Goal: Obtain resource: Download file/media

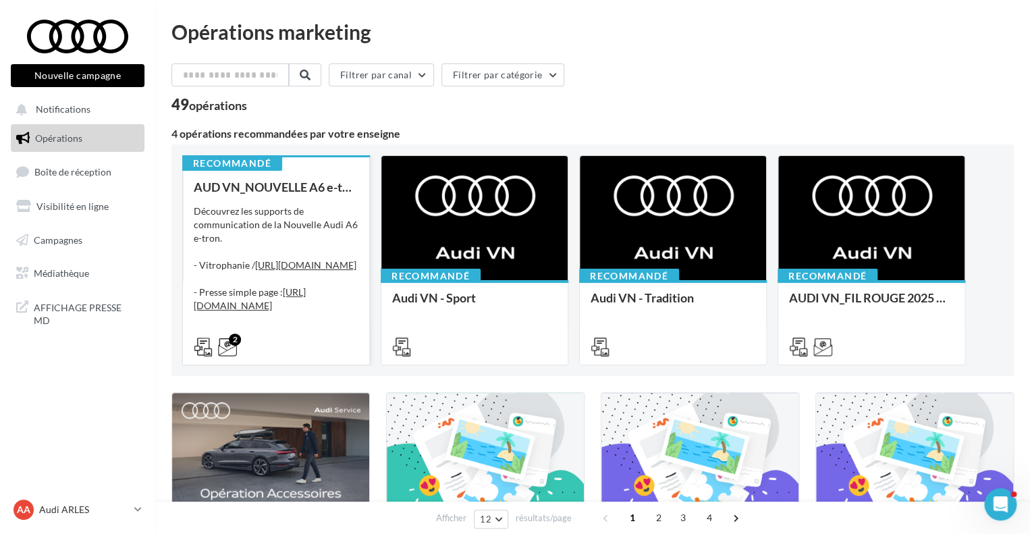
click at [312, 318] on div "Découvrez les supports de communication de la Nouvelle Audi A6 e-tron. - Vitrop…" at bounding box center [276, 271] width 165 height 135
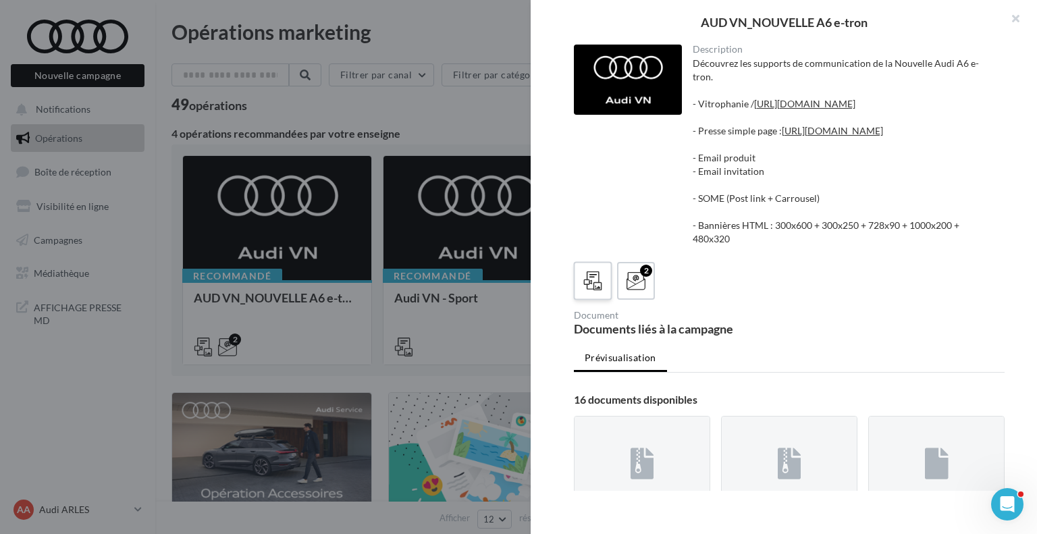
click at [599, 292] on span at bounding box center [593, 281] width 20 height 21
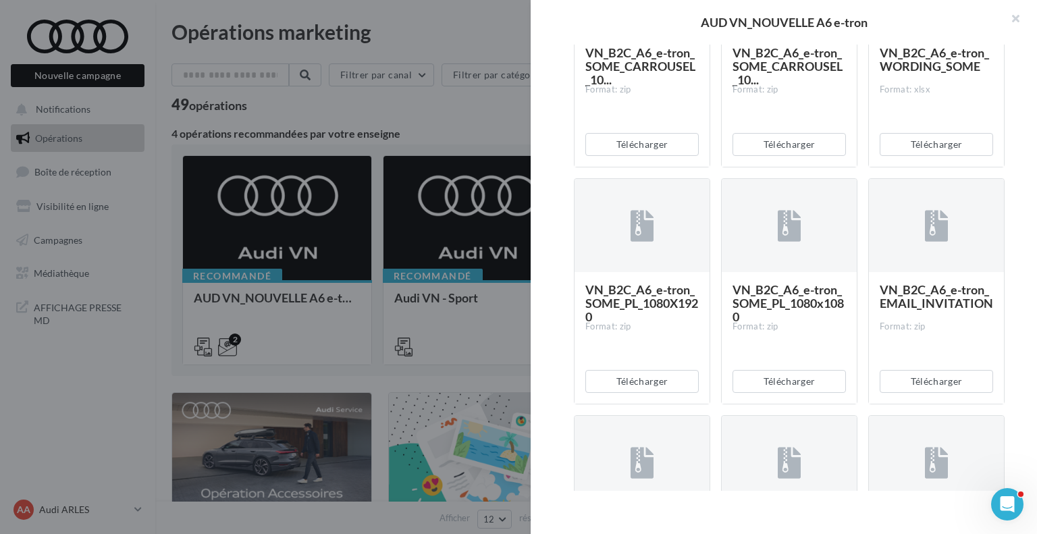
scroll to position [478, 0]
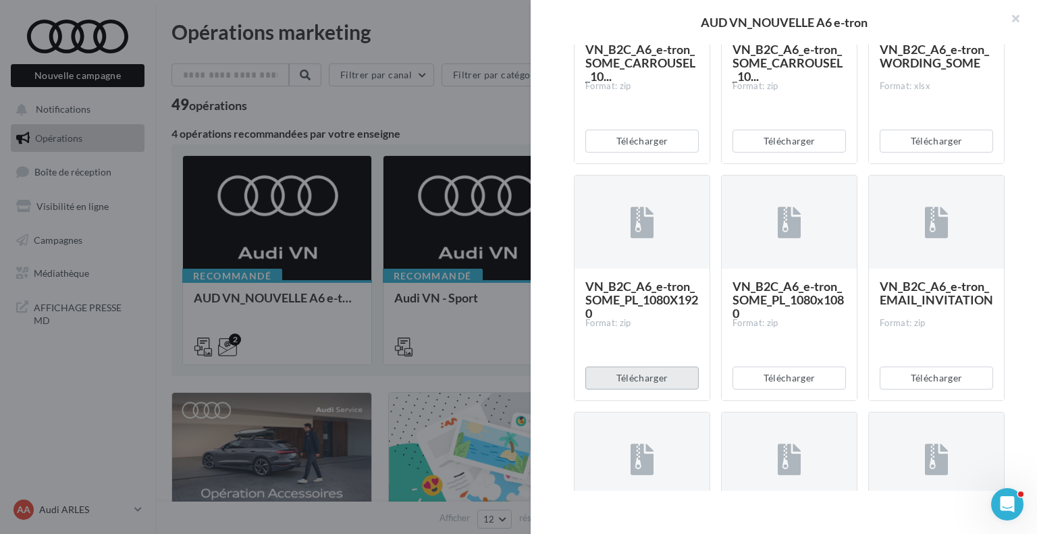
click at [644, 389] on button "Télécharger" at bounding box center [641, 377] width 113 height 23
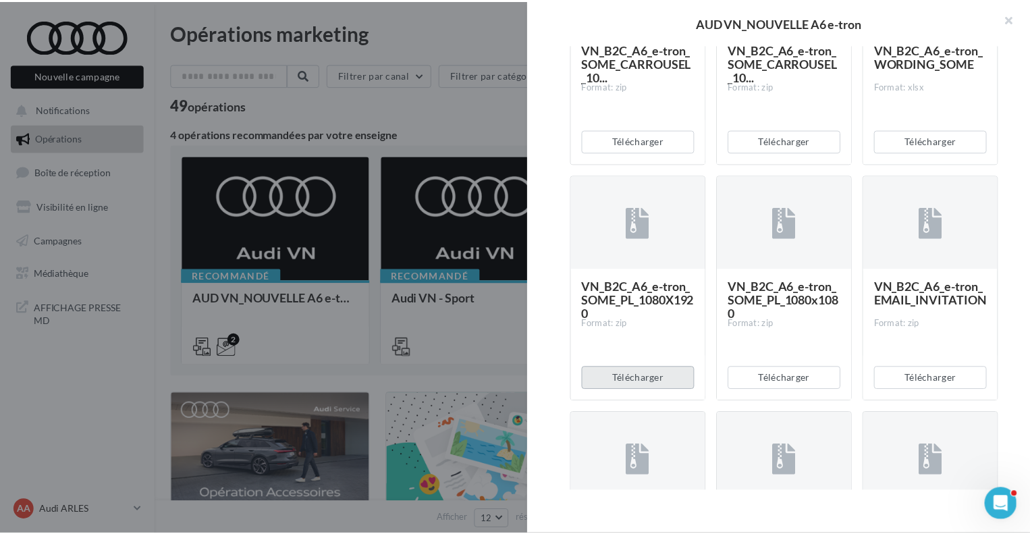
scroll to position [0, 0]
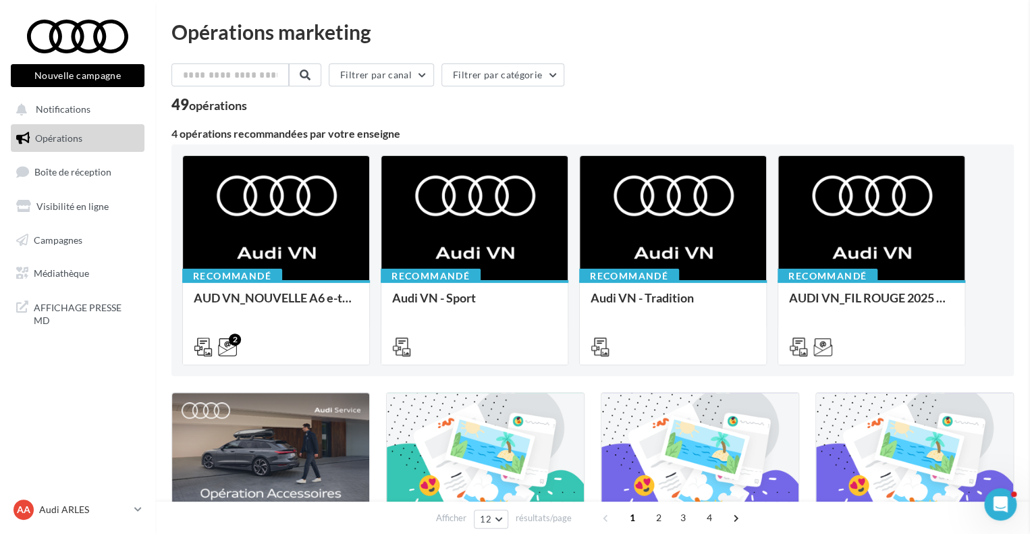
click at [558, 75] on button "Filtrer par catégorie" at bounding box center [502, 74] width 123 height 23
click at [513, 143] on div "Réseaux sociaux" at bounding box center [506, 140] width 68 height 13
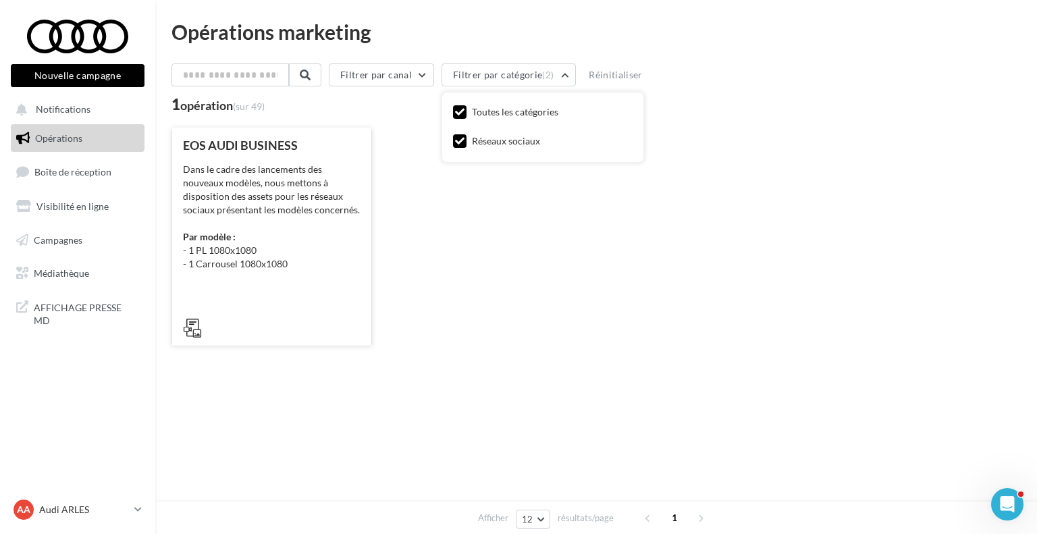
click at [247, 280] on div "EOS AUDI BUSINESS Dans le cadre des lancements des nouveaux modèles, nous metto…" at bounding box center [271, 235] width 177 height 195
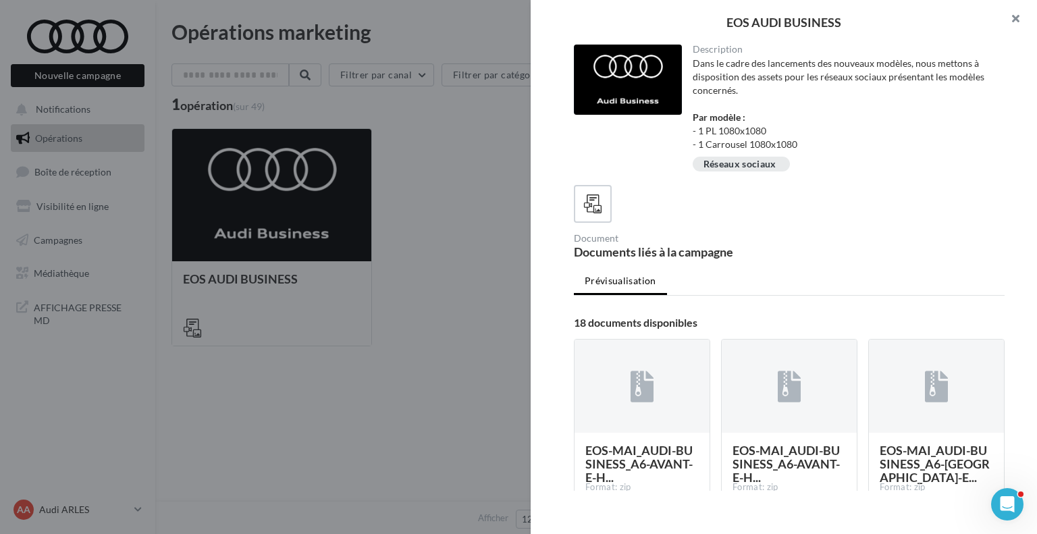
click at [1010, 19] on button "button" at bounding box center [1010, 20] width 54 height 40
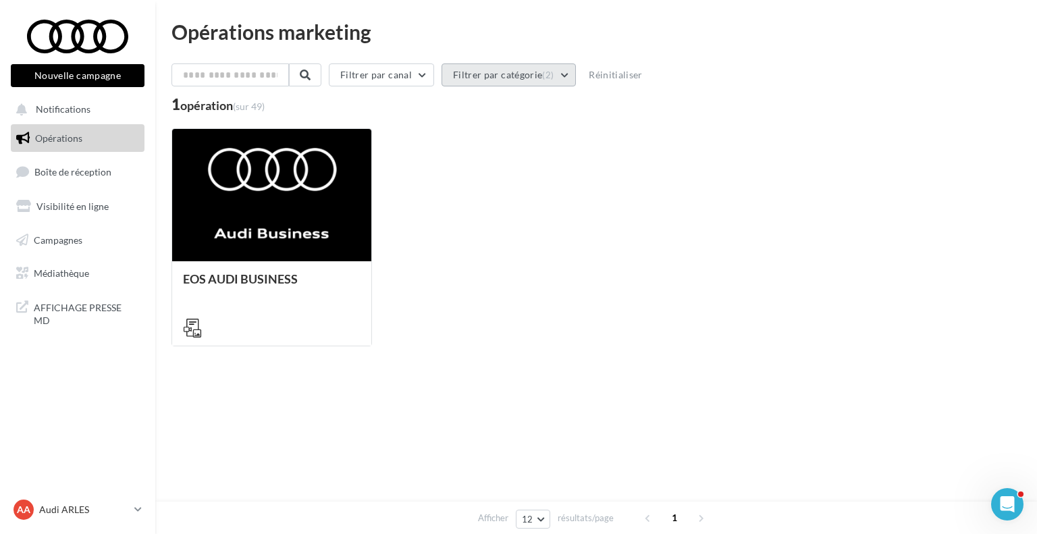
click at [493, 72] on button "Filtrer par catégorie (2)" at bounding box center [508, 74] width 134 height 23
click at [494, 109] on div "Toutes les catégories" at bounding box center [515, 111] width 86 height 13
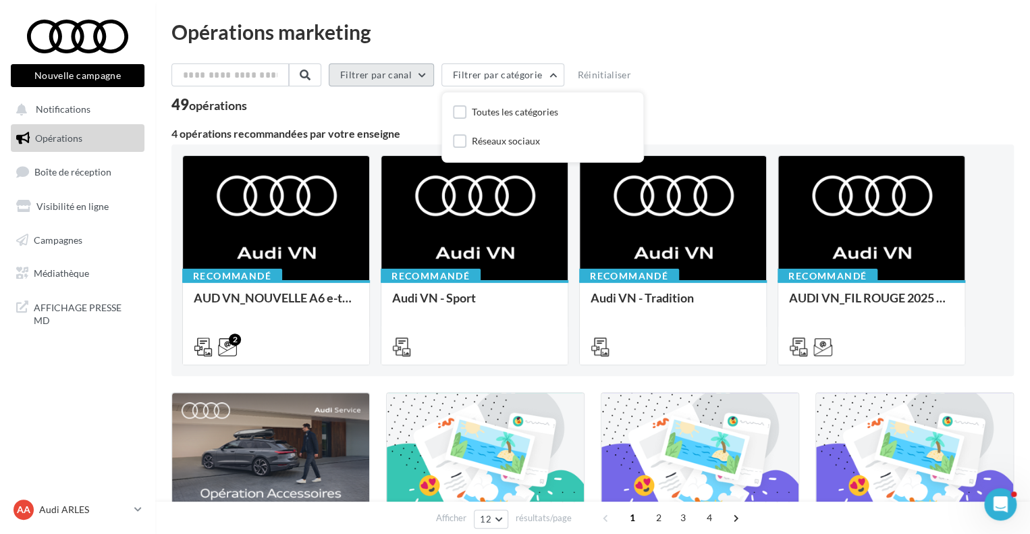
click at [410, 70] on button "Filtrer par canal" at bounding box center [381, 74] width 105 height 23
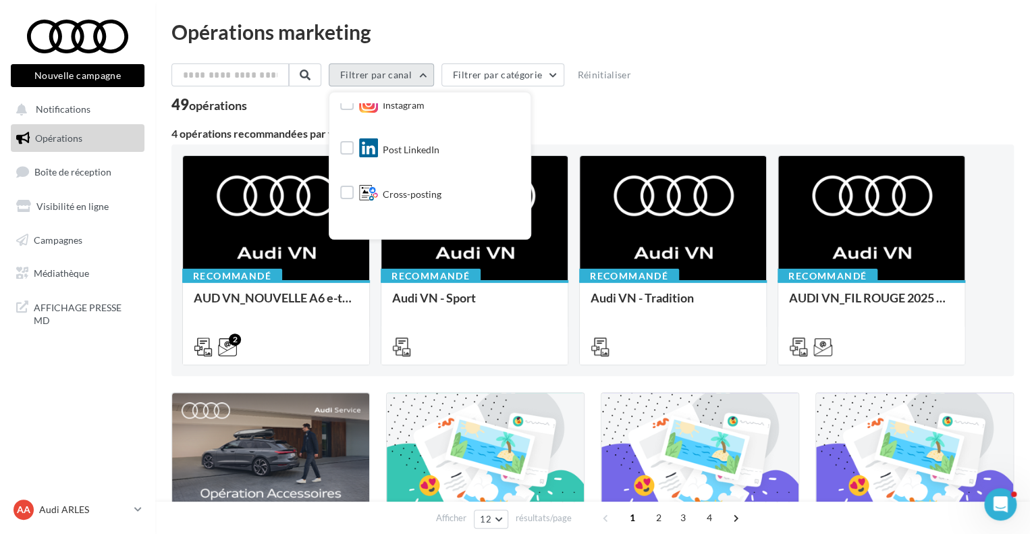
scroll to position [182, 0]
click at [409, 193] on span "Cross-posting" at bounding box center [412, 195] width 59 height 13
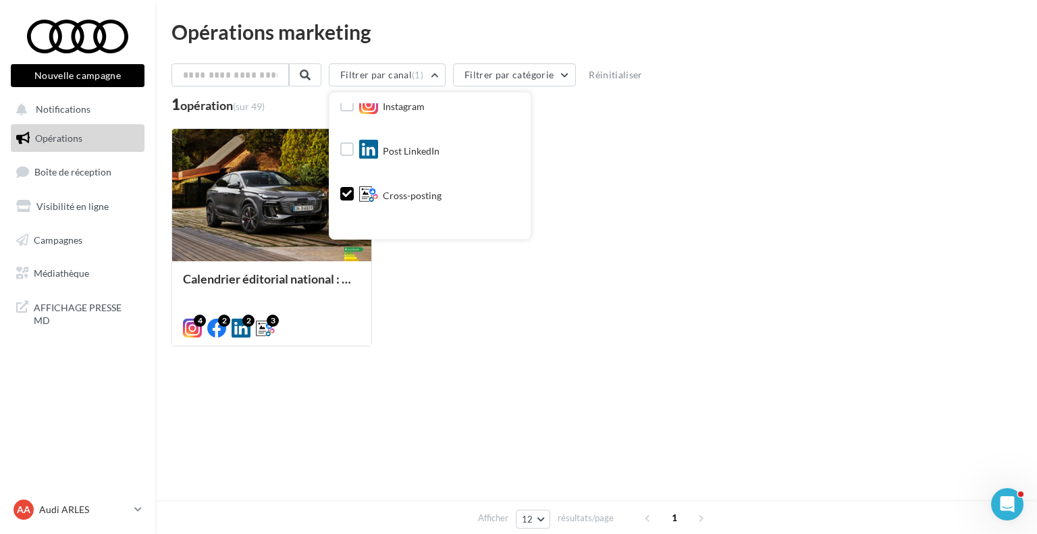
click at [427, 193] on span "Cross-posting" at bounding box center [412, 195] width 59 height 13
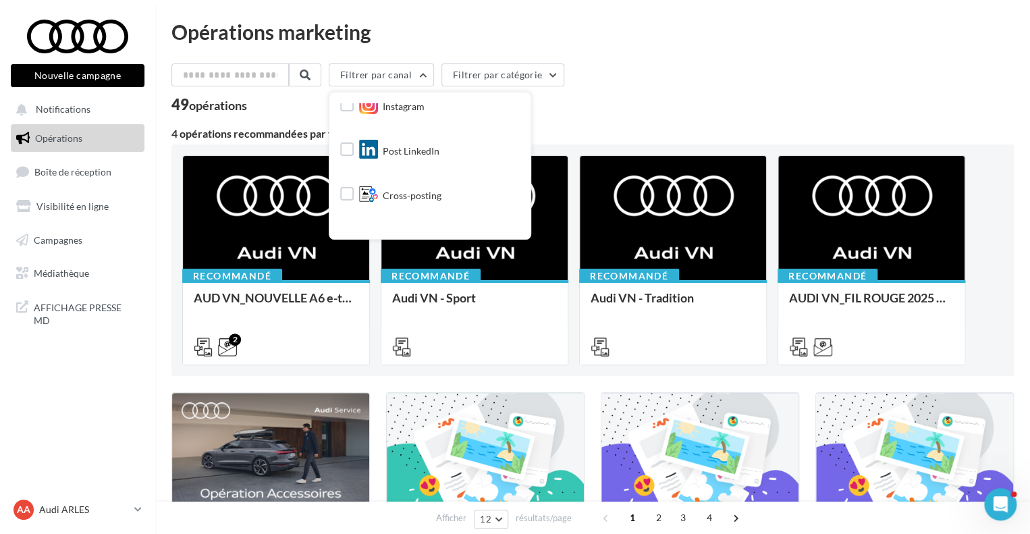
scroll to position [0, 0]
click at [417, 159] on span "Document" at bounding box center [405, 154] width 45 height 13
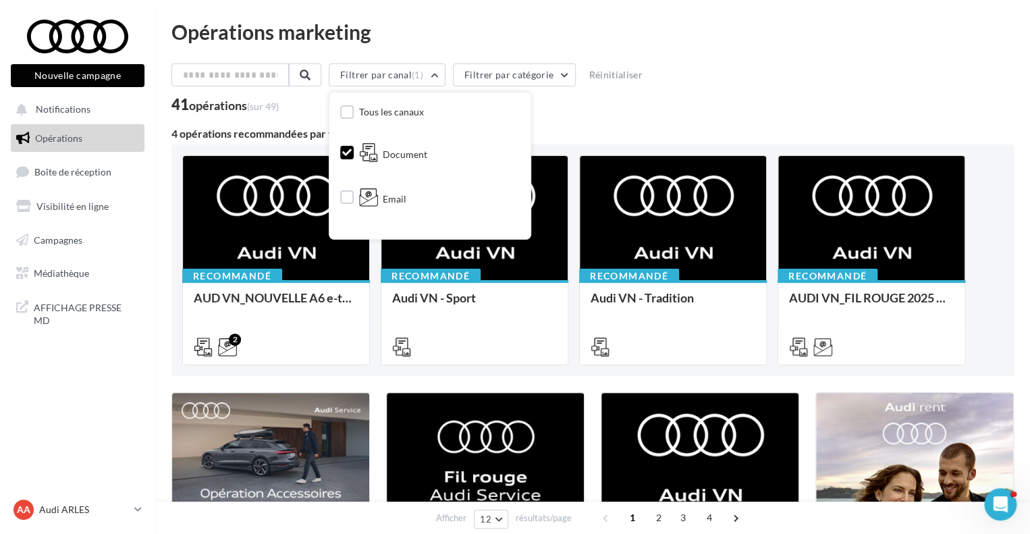
click at [417, 159] on span "Document" at bounding box center [405, 154] width 45 height 13
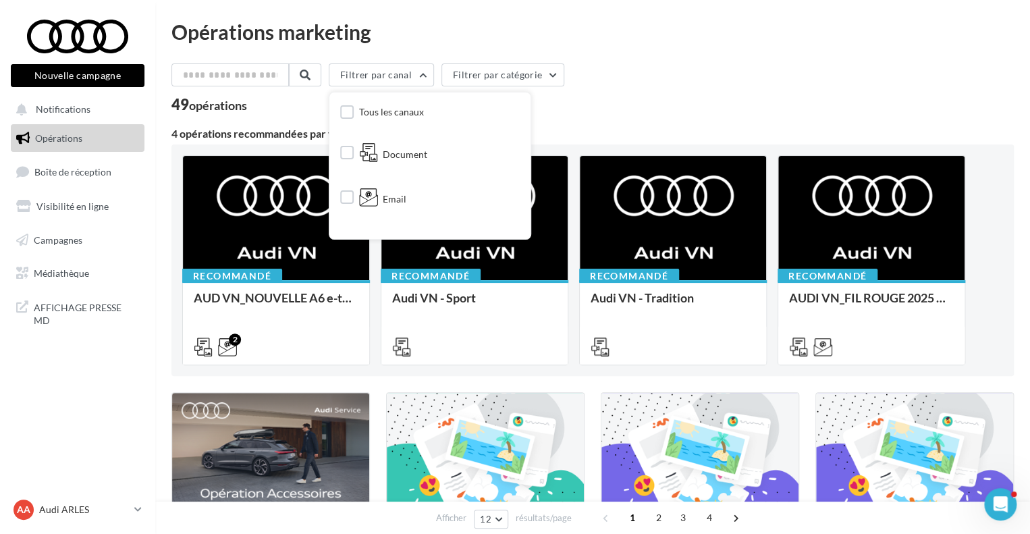
click at [283, 107] on div "49 opérations" at bounding box center [592, 106] width 842 height 18
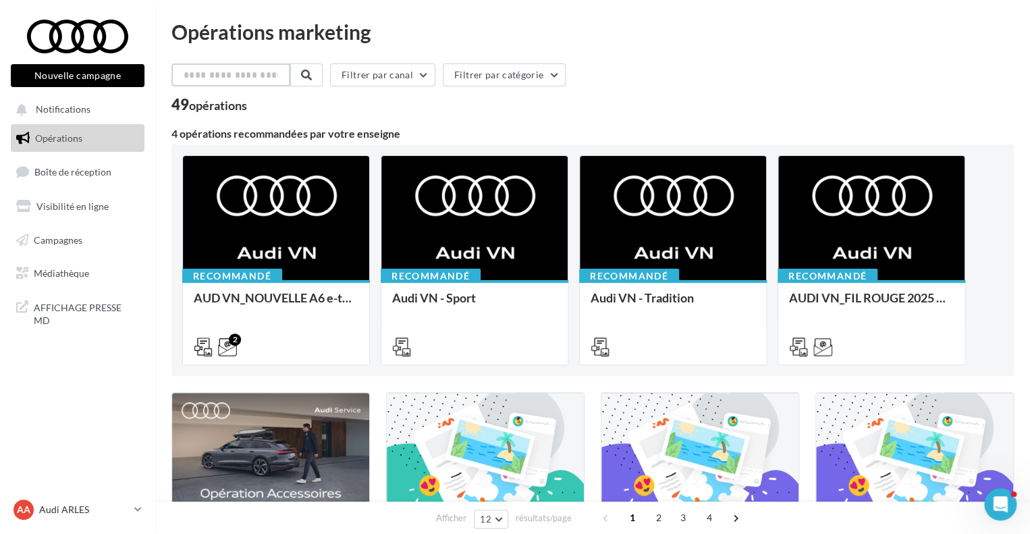
click at [260, 78] on input "text" at bounding box center [230, 74] width 119 height 23
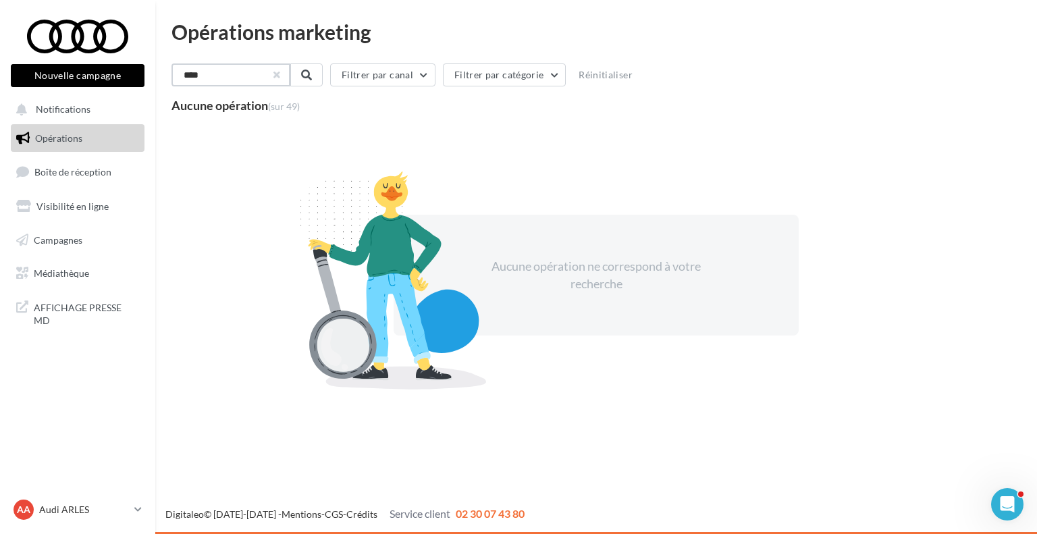
type input "****"
click at [278, 75] on button "button" at bounding box center [275, 74] width 5 height 5
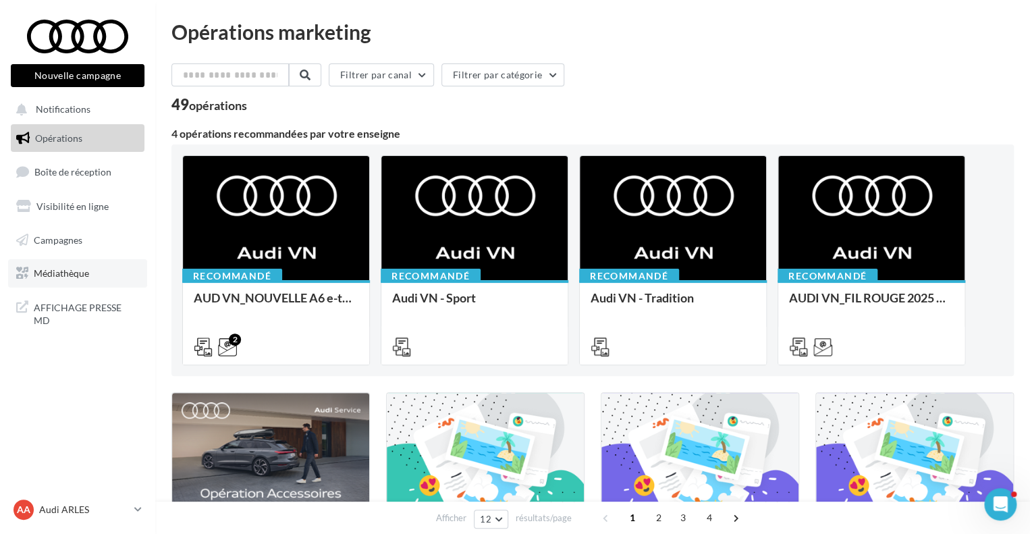
click at [91, 269] on link "Médiathèque" at bounding box center [77, 273] width 139 height 28
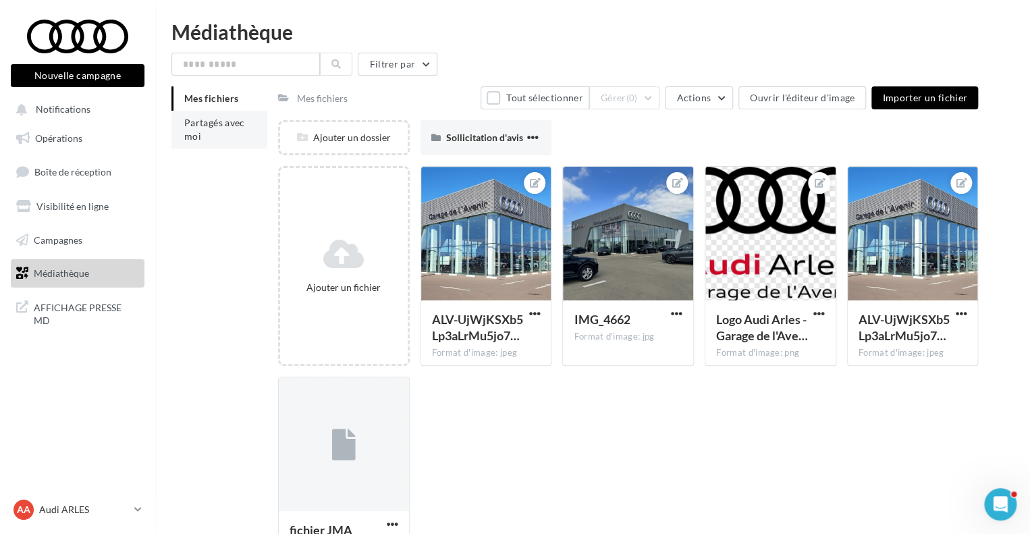
click at [200, 120] on span "Partagés avec moi" at bounding box center [214, 129] width 61 height 25
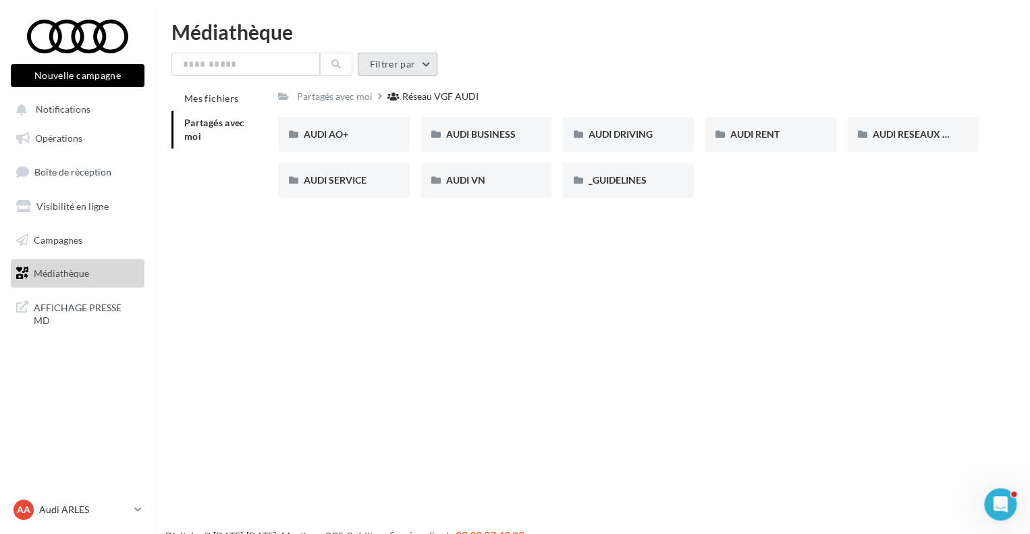
click at [388, 67] on button "Filtrer par" at bounding box center [398, 64] width 80 height 23
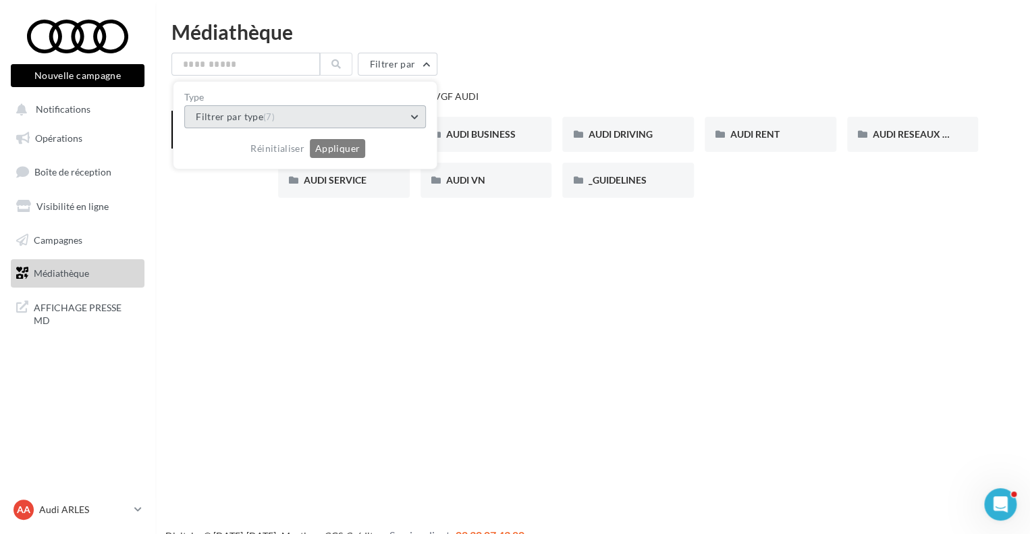
click at [395, 111] on button "Filtrer par type (7)" at bounding box center [305, 116] width 242 height 23
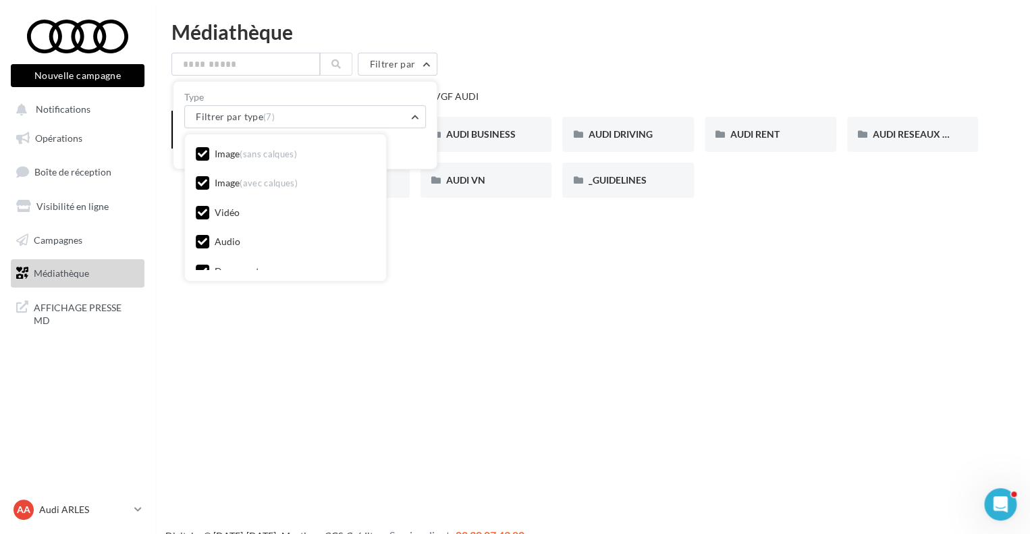
click at [424, 350] on div "Nouvelle campagne Nouvelle campagne Notifications Opérations Boîte de réception…" at bounding box center [515, 289] width 1030 height 534
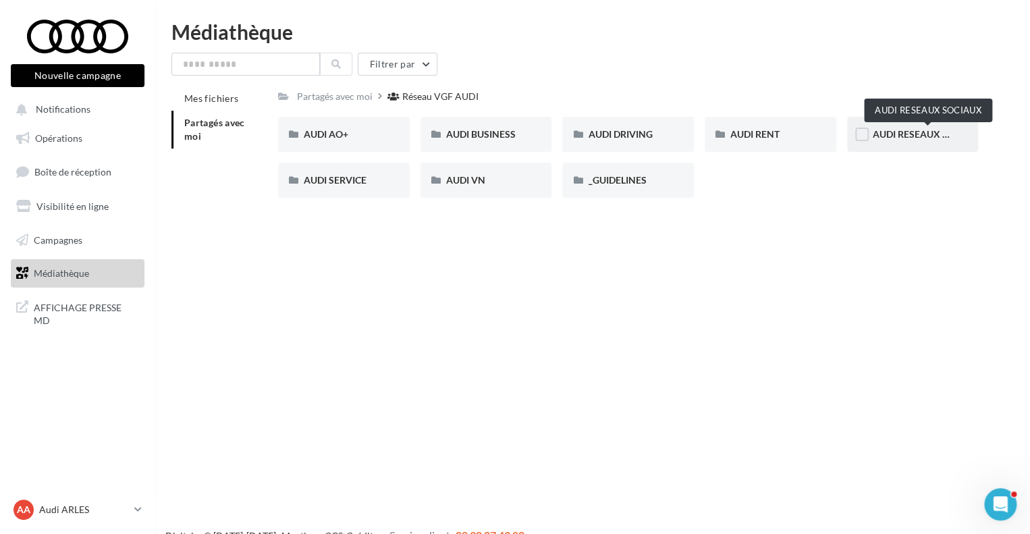
click at [908, 129] on span "AUDI RESEAUX SOCIAUX" at bounding box center [928, 133] width 111 height 11
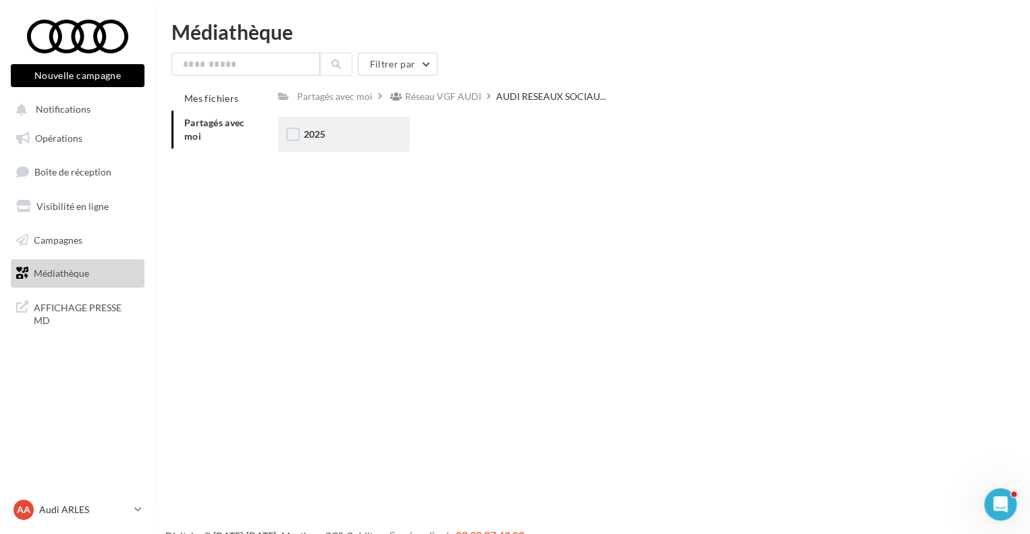
click at [325, 145] on div "2025" at bounding box center [344, 134] width 132 height 35
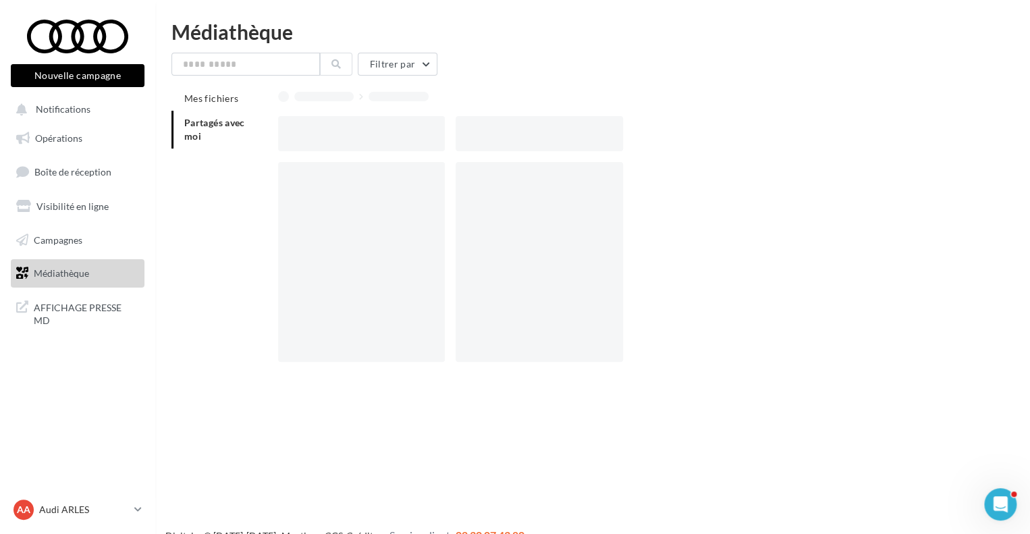
click at [325, 145] on div at bounding box center [361, 133] width 167 height 35
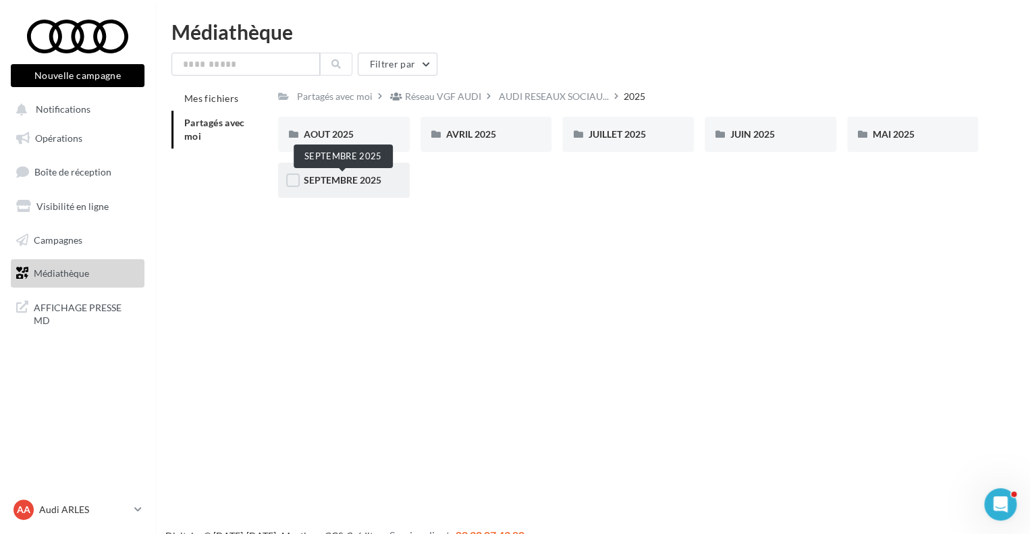
click at [337, 181] on span "SEPTEMBRE 2025" at bounding box center [343, 179] width 78 height 11
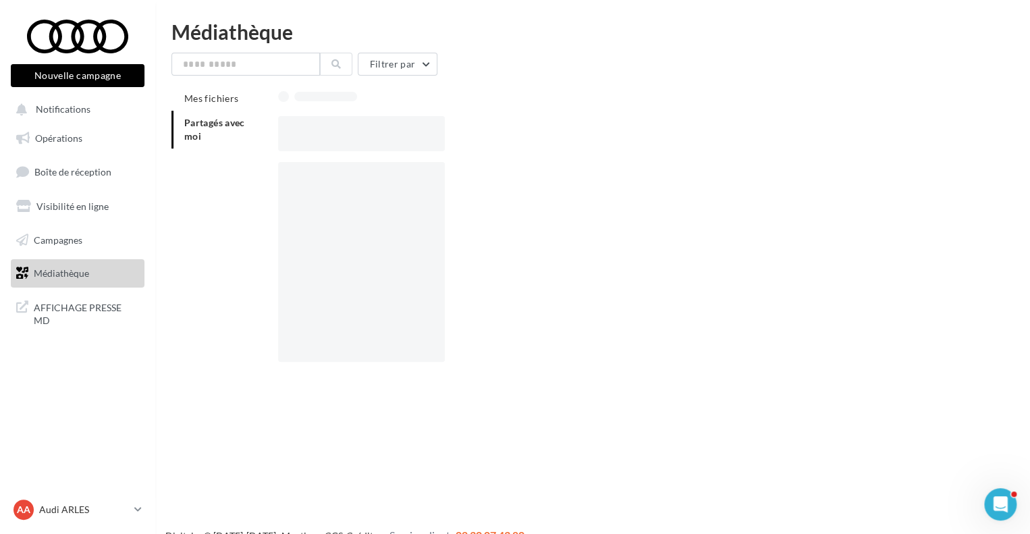
click at [337, 181] on div at bounding box center [361, 262] width 167 height 200
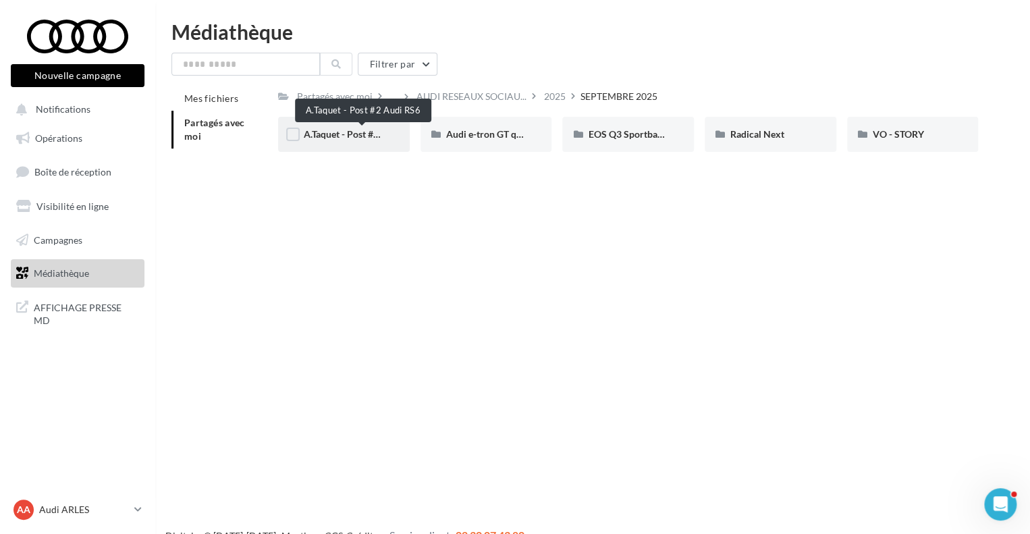
click at [341, 136] on span "A.Taquet - Post #2 Audi RS6" at bounding box center [362, 133] width 116 height 11
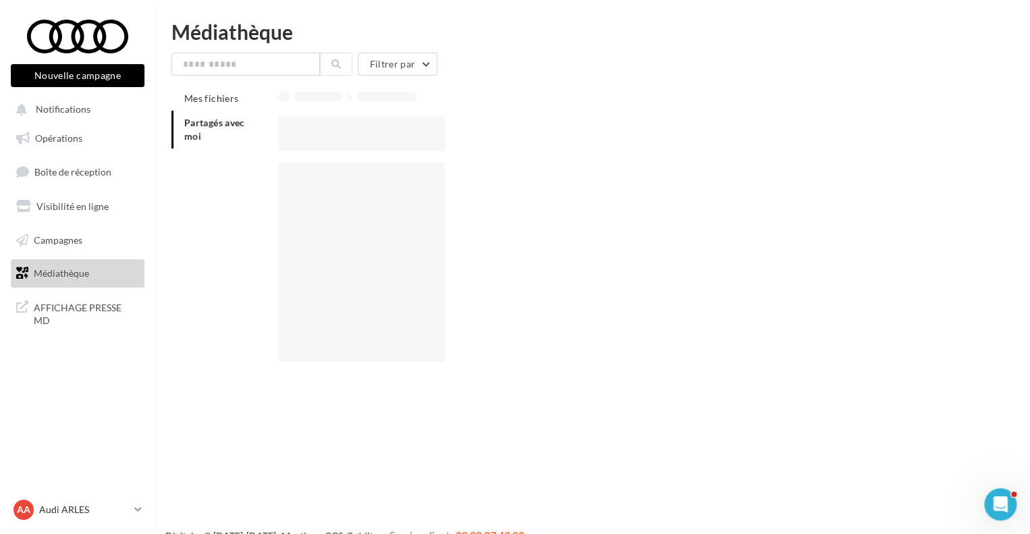
click at [341, 136] on div at bounding box center [361, 133] width 167 height 35
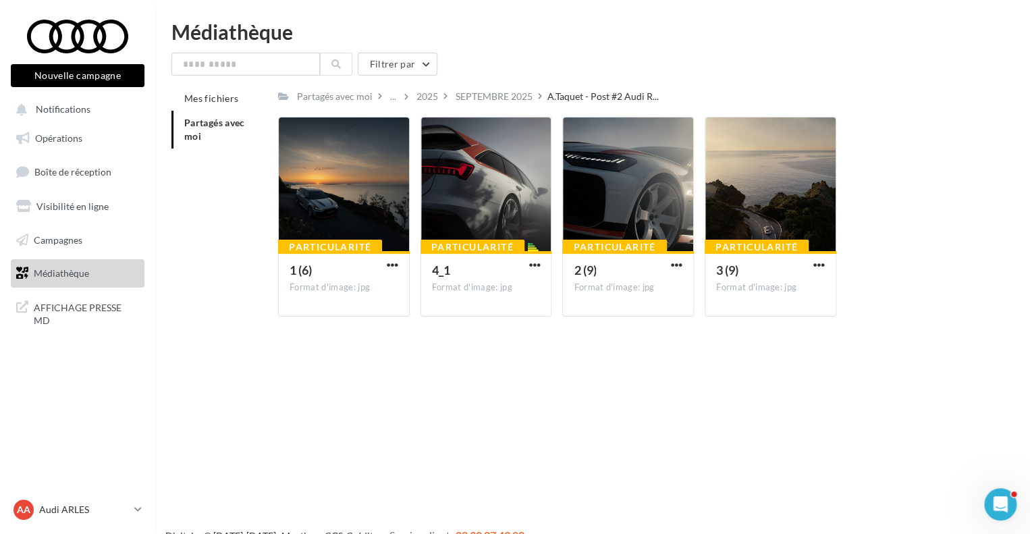
click at [227, 240] on div "Mes fichiers Partagés avec moi Partagés avec moi ... 2025 SEPTEMBRE 2025 A.Taqu…" at bounding box center [597, 206] width 853 height 241
click at [321, 198] on div at bounding box center [344, 184] width 130 height 135
click at [290, 132] on label at bounding box center [296, 134] width 13 height 13
click at [437, 132] on label at bounding box center [438, 134] width 13 height 13
click at [580, 134] on label at bounding box center [580, 134] width 13 height 13
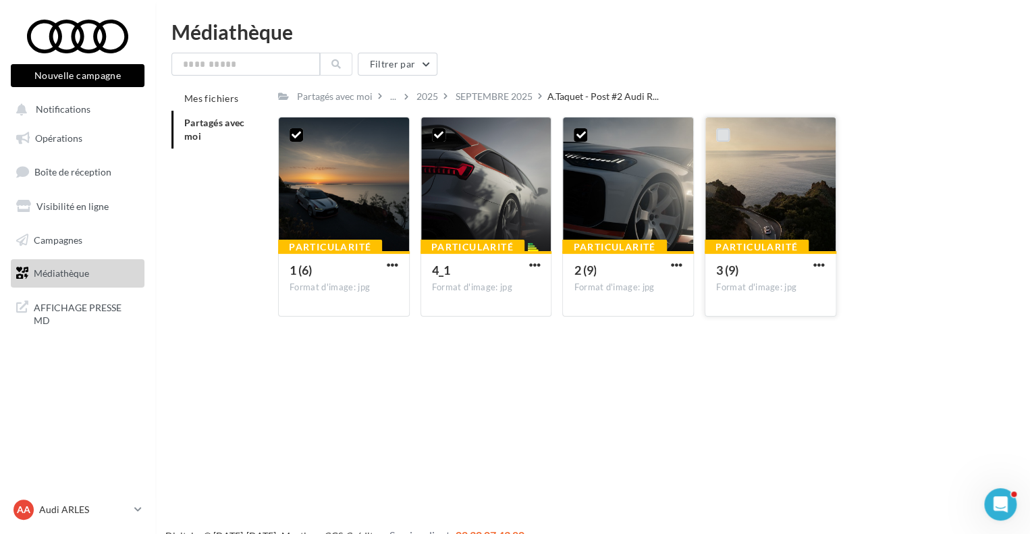
click at [718, 134] on label at bounding box center [722, 134] width 13 height 13
click at [817, 264] on span "button" at bounding box center [818, 264] width 11 height 11
click at [750, 291] on button "Télécharger" at bounding box center [759, 291] width 135 height 35
click at [499, 192] on div at bounding box center [486, 184] width 130 height 135
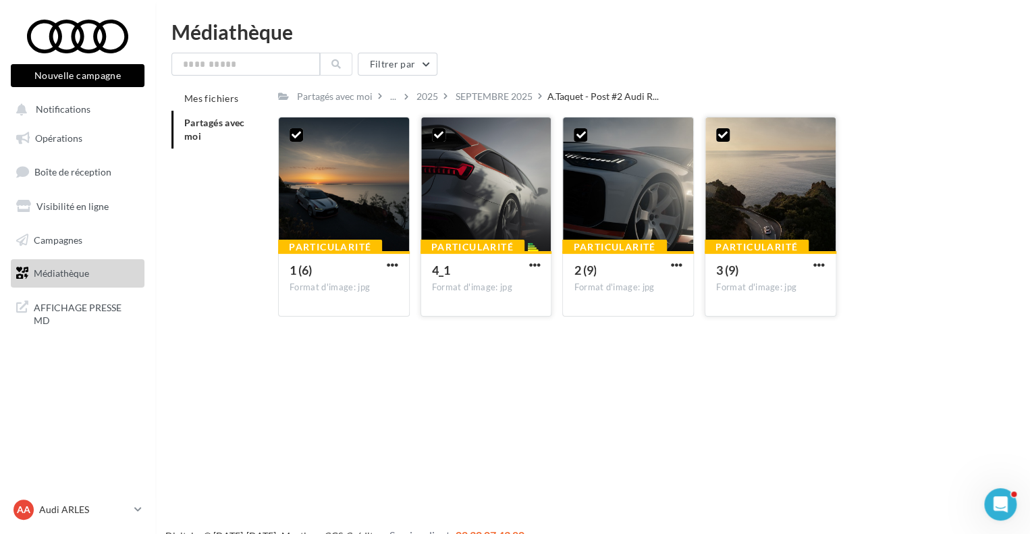
click at [499, 192] on div at bounding box center [486, 184] width 130 height 135
drag, startPoint x: 499, startPoint y: 192, endPoint x: 473, endPoint y: 288, distance: 99.4
click at [473, 288] on div "Format d'image: jpg" at bounding box center [486, 287] width 109 height 12
click at [532, 265] on span "button" at bounding box center [533, 264] width 11 height 11
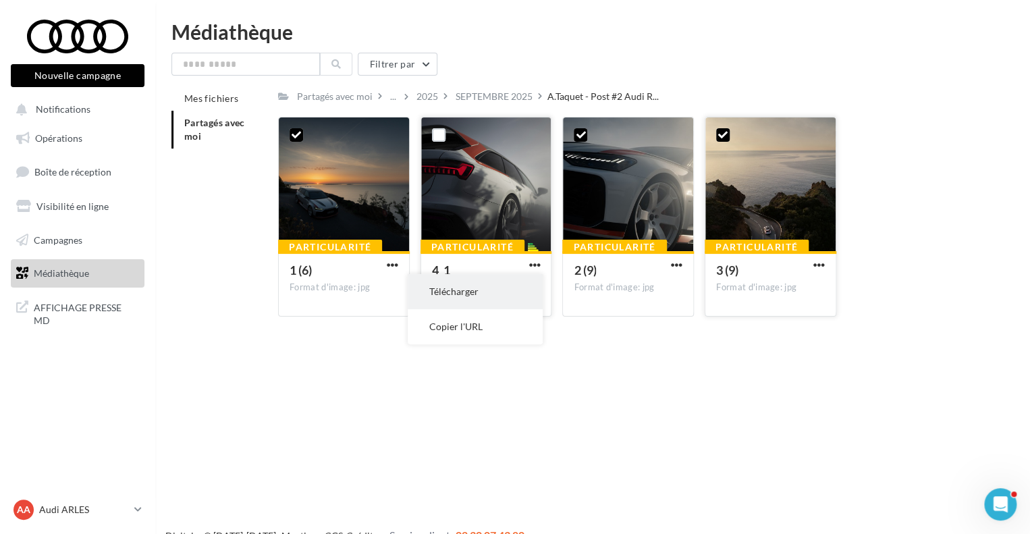
click at [507, 288] on button "Télécharger" at bounding box center [475, 291] width 135 height 35
click at [581, 142] on label at bounding box center [580, 134] width 13 height 13
click at [723, 133] on icon at bounding box center [722, 134] width 9 height 9
click at [292, 132] on icon at bounding box center [296, 134] width 9 height 9
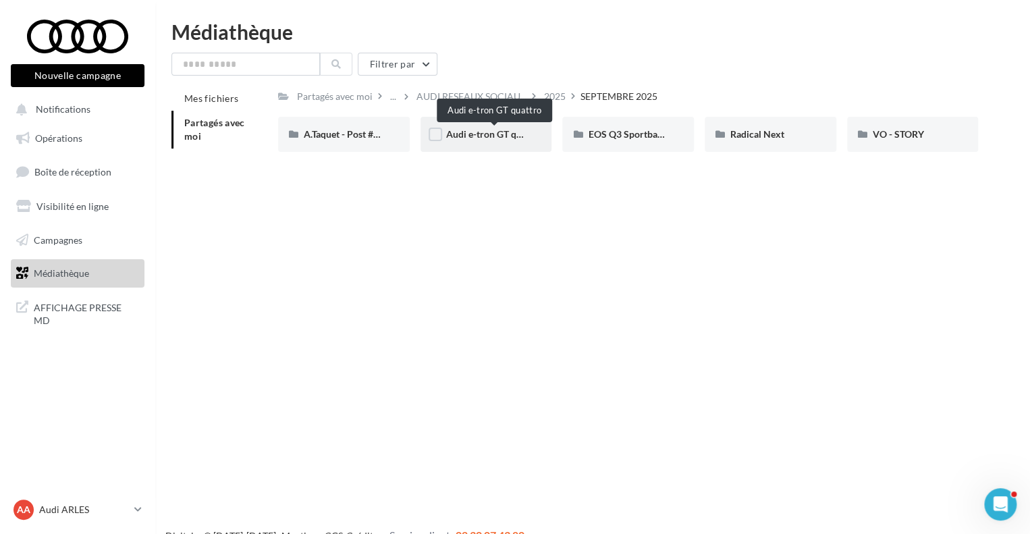
click at [517, 130] on span "Audi e-tron GT quattro" at bounding box center [494, 133] width 97 height 11
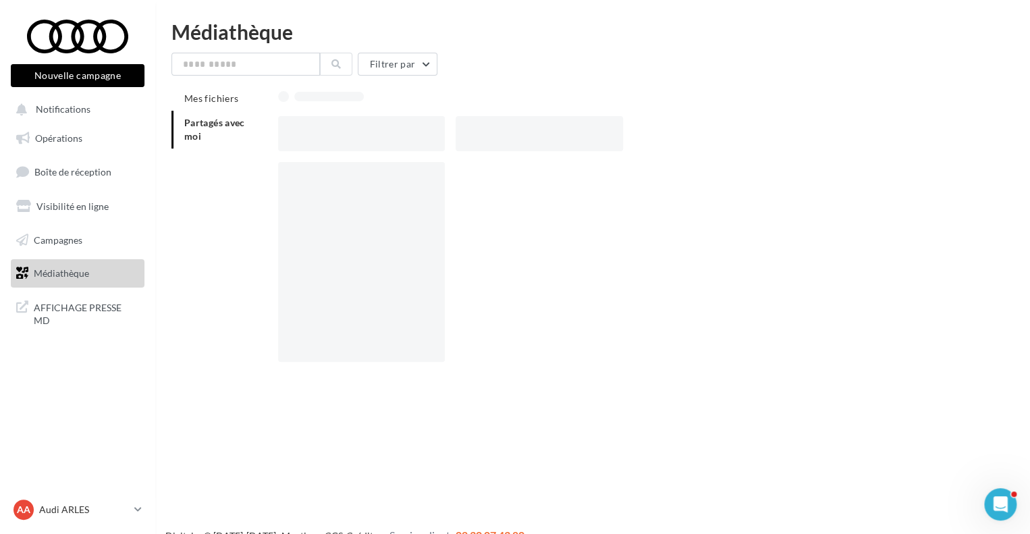
click at [517, 130] on div at bounding box center [539, 133] width 167 height 35
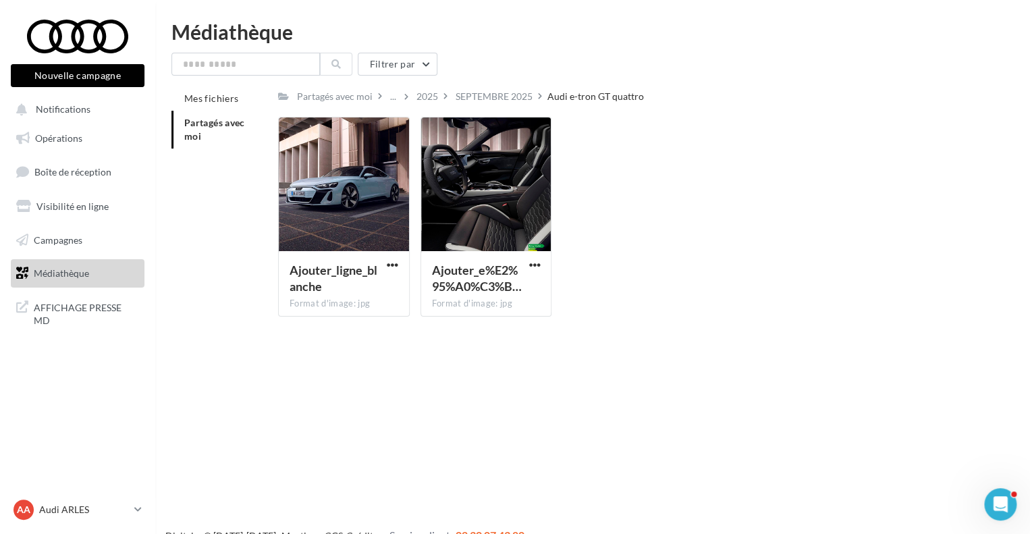
click at [483, 385] on div "Nouvelle campagne Nouvelle campagne Notifications Opérations Boîte de réception…" at bounding box center [515, 289] width 1030 height 534
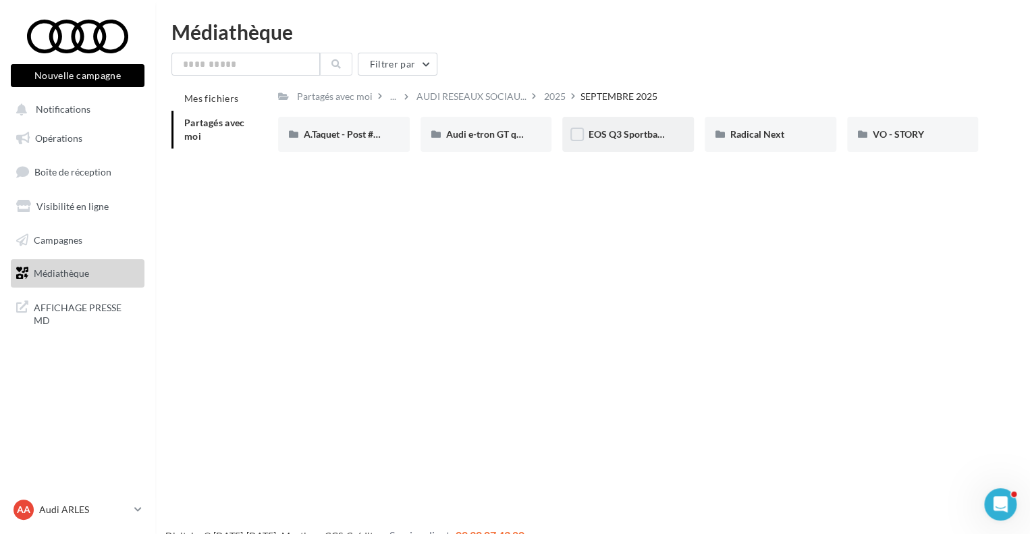
click at [634, 141] on div "EOS Q3 Sportback & SB e-Hybrid" at bounding box center [628, 134] width 80 height 13
click at [640, 126] on div "EOS Q3 Sportback & SB e-Hybrid" at bounding box center [628, 134] width 132 height 35
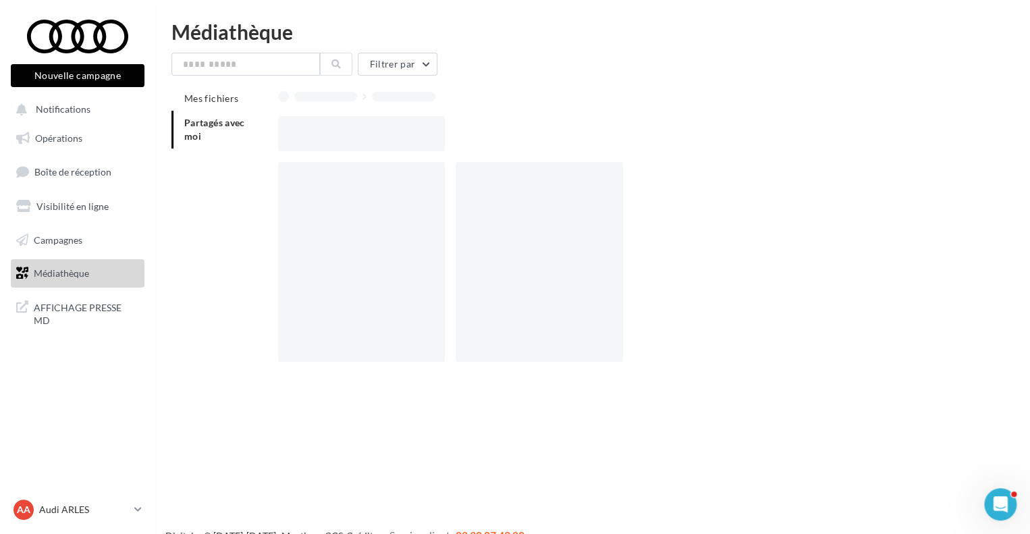
click at [640, 126] on div at bounding box center [633, 133] width 711 height 35
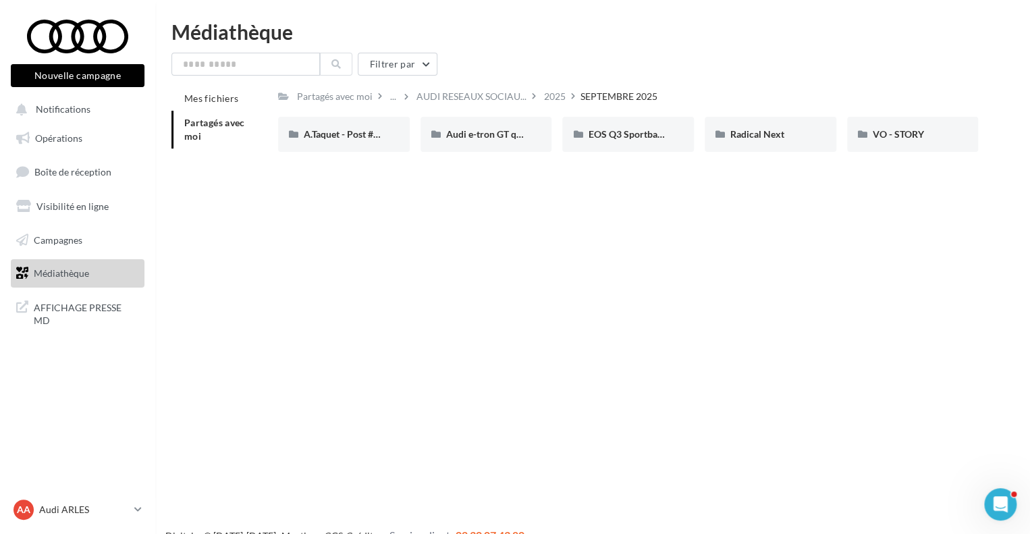
click at [861, 94] on div "Partagés avec moi ... AUDI RESEAUX SOCIAU... 2025 SEPTEMBRE 2025" at bounding box center [628, 96] width 700 height 20
click at [794, 146] on div "Radical Next" at bounding box center [771, 134] width 132 height 35
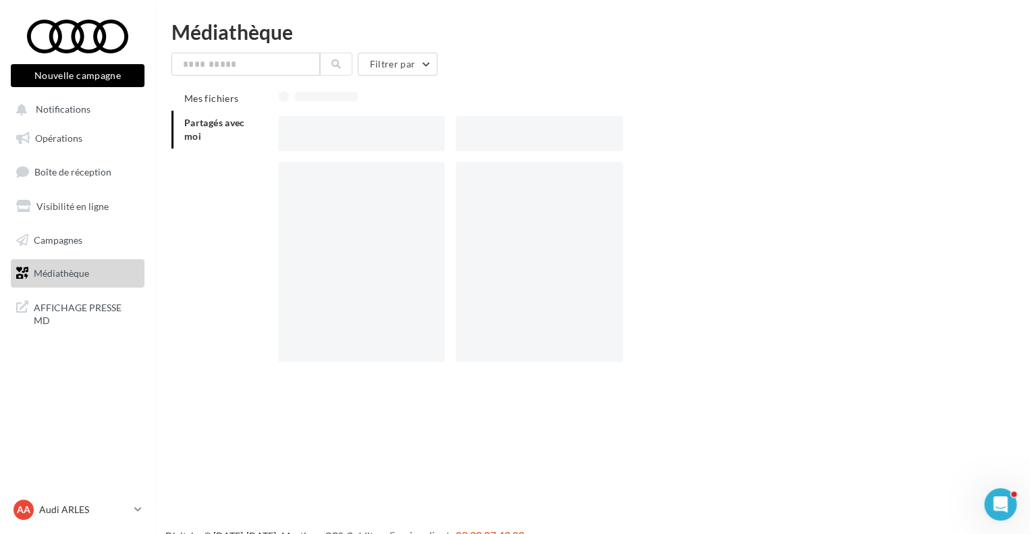
click at [794, 146] on div at bounding box center [633, 133] width 711 height 35
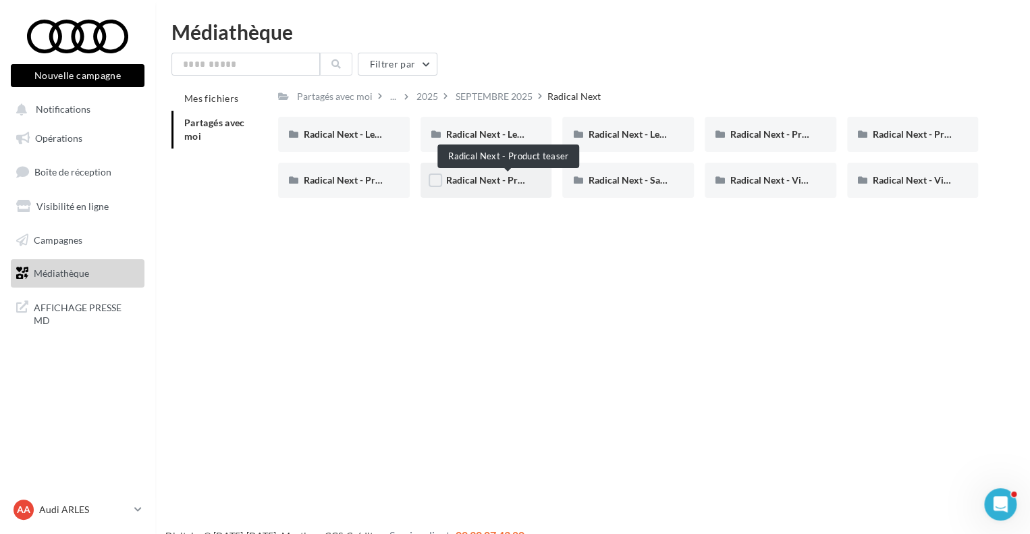
click at [501, 175] on span "Radical Next - Product teaser" at bounding box center [507, 179] width 123 height 11
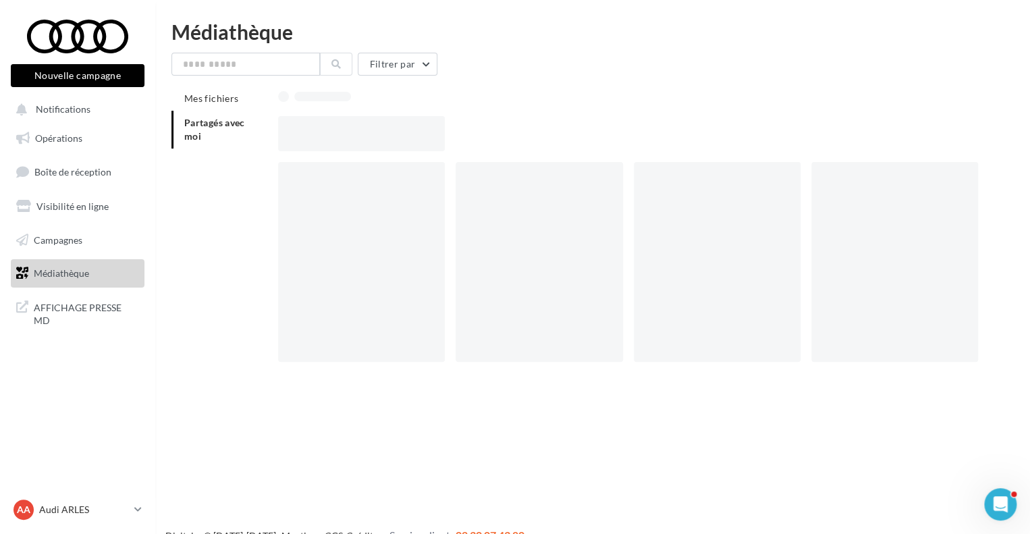
click at [501, 175] on div at bounding box center [539, 262] width 167 height 200
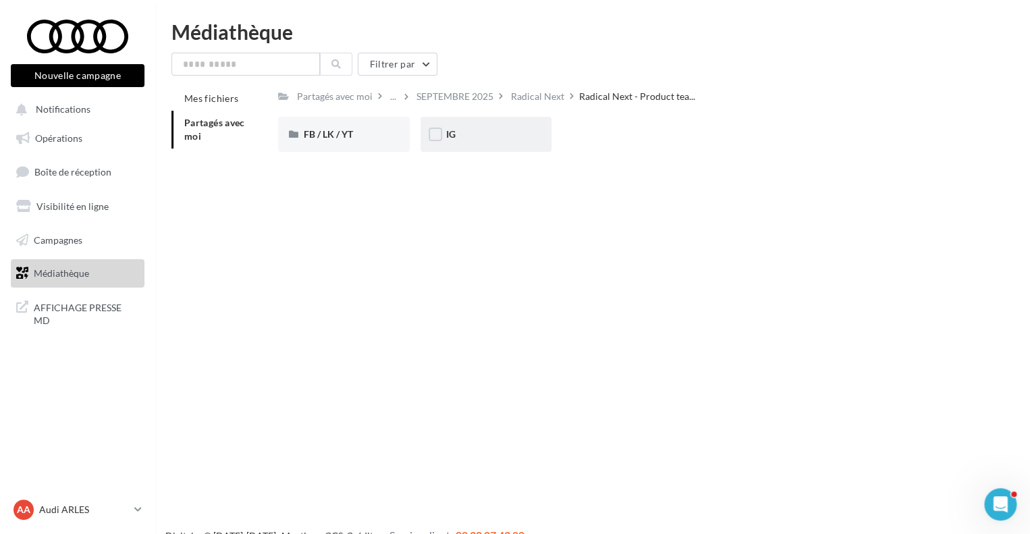
click at [479, 144] on div "IG" at bounding box center [486, 134] width 132 height 35
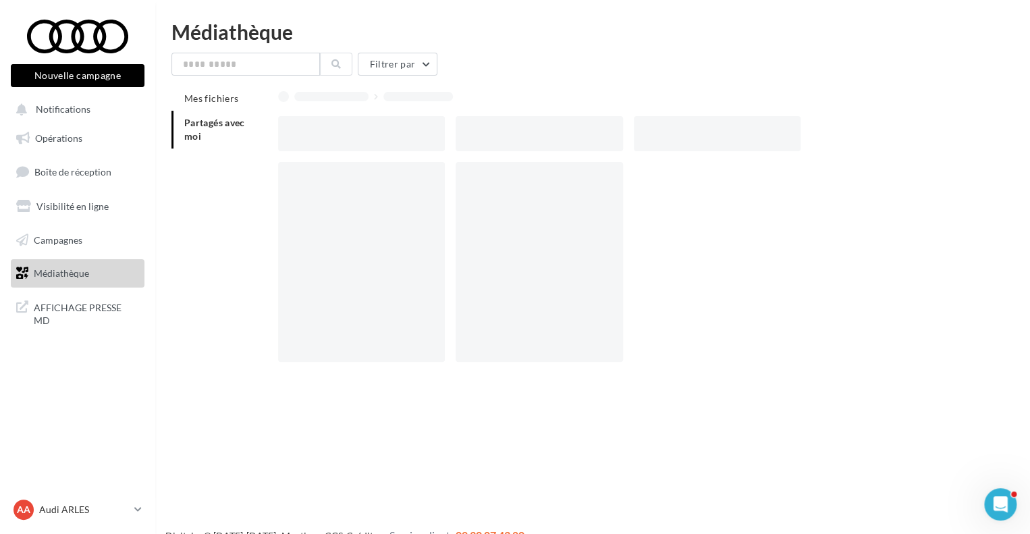
click at [479, 144] on div at bounding box center [539, 133] width 167 height 35
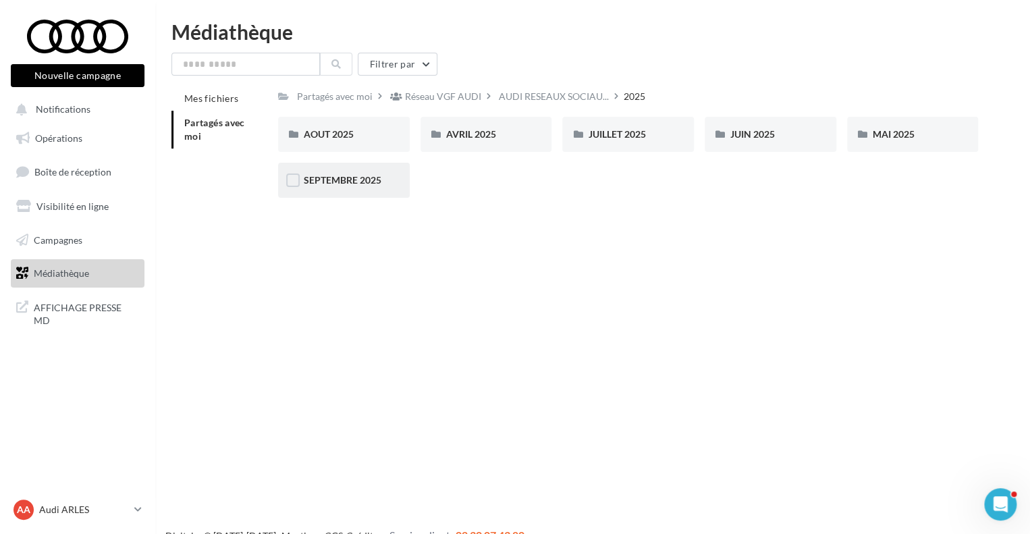
click at [381, 190] on div "SEPTEMBRE 2025" at bounding box center [344, 180] width 132 height 35
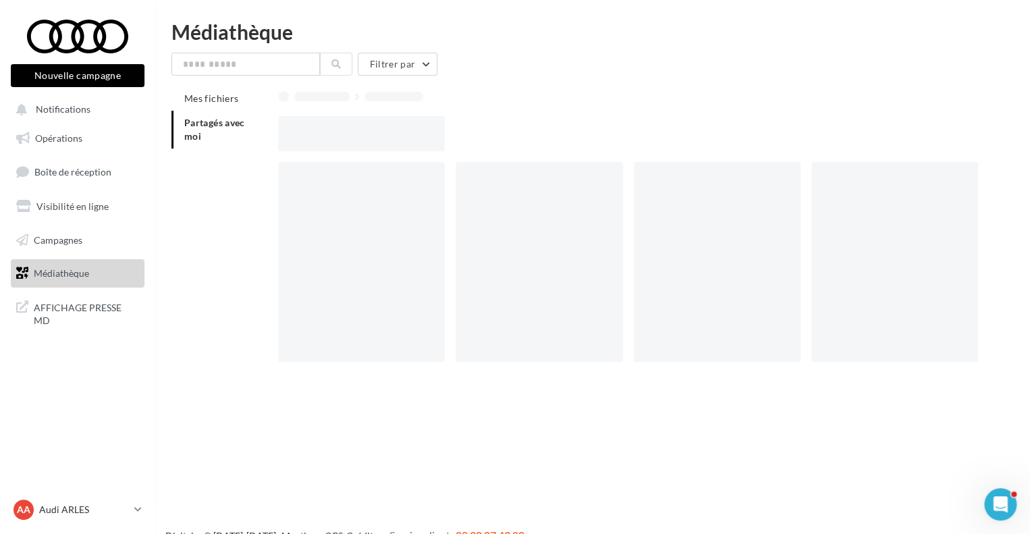
click at [381, 190] on div at bounding box center [361, 262] width 167 height 200
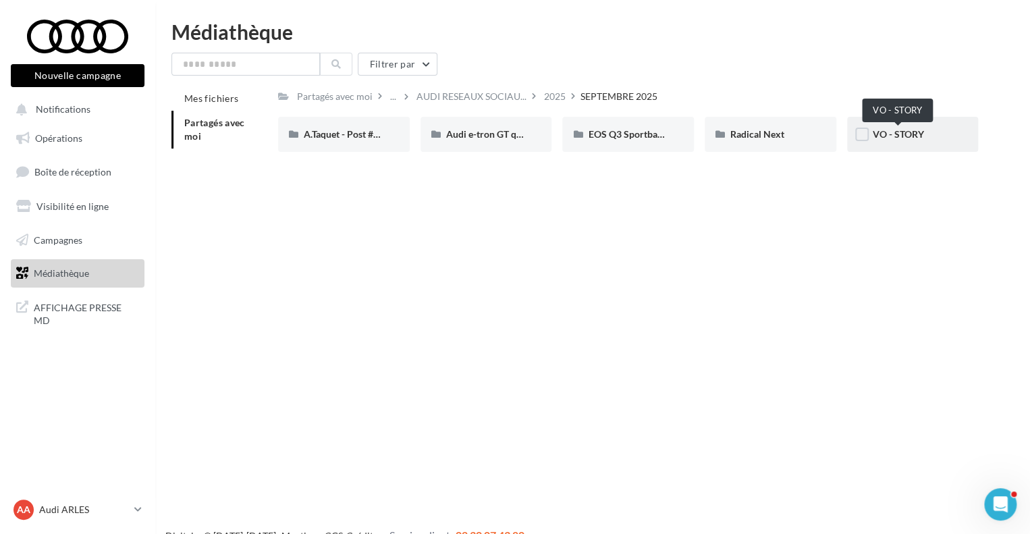
click at [904, 140] on span "VO - STORY" at bounding box center [898, 133] width 51 height 11
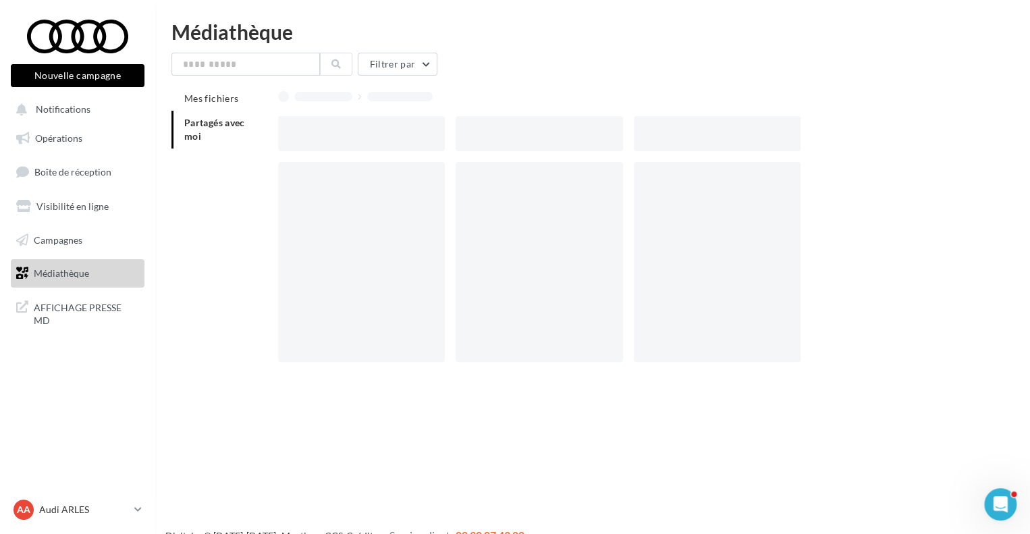
click at [904, 140] on div at bounding box center [633, 133] width 711 height 35
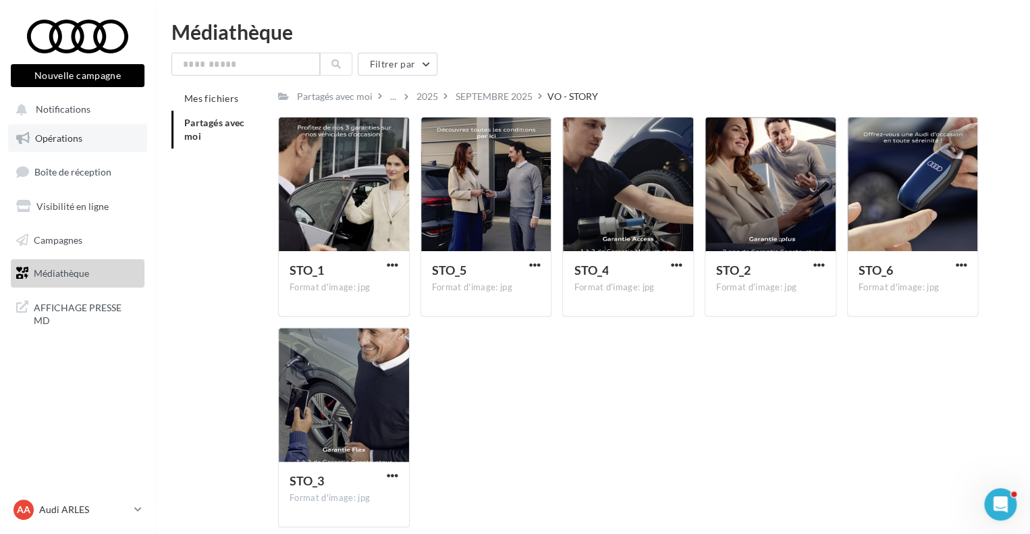
click at [61, 146] on link "Opérations" at bounding box center [77, 138] width 139 height 28
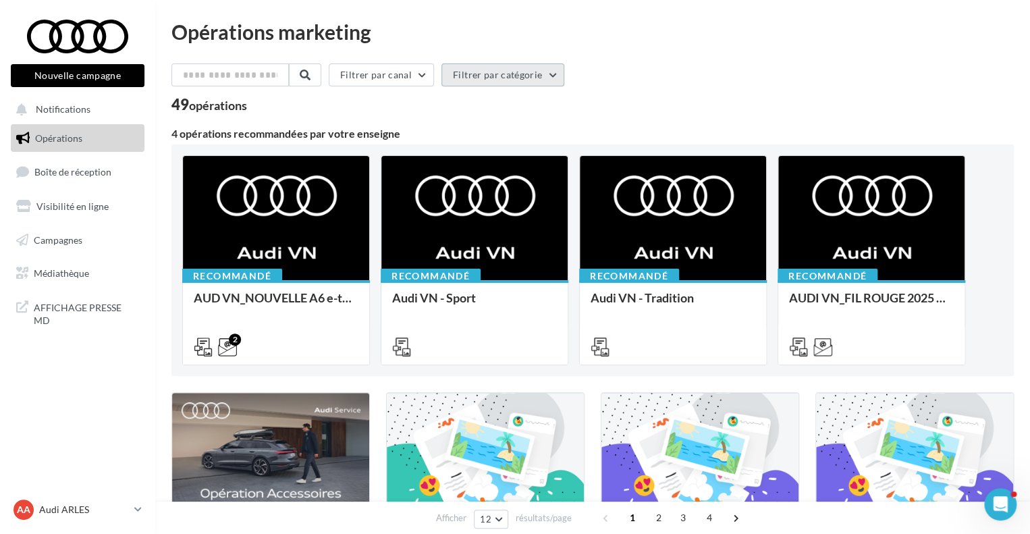
click at [516, 75] on button "Filtrer par catégorie" at bounding box center [502, 74] width 123 height 23
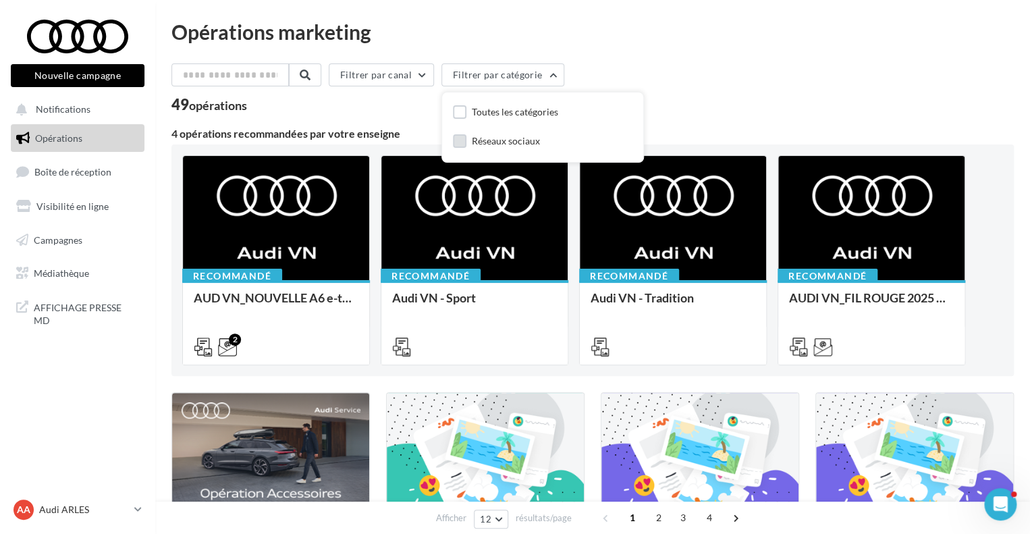
click at [477, 148] on div "Réseaux sociaux" at bounding box center [506, 140] width 68 height 13
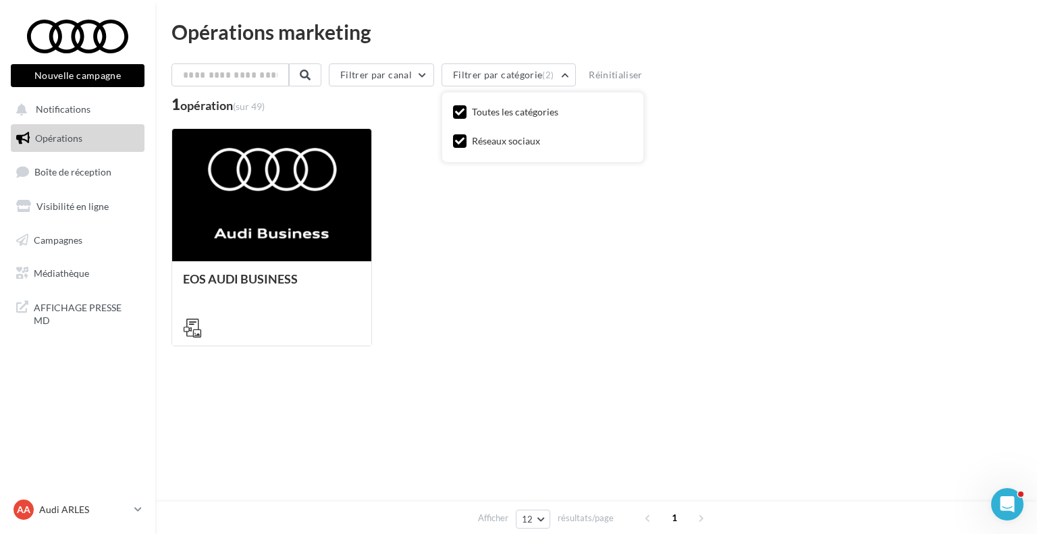
click at [513, 102] on div "Toutes les catégories Réseaux sociaux" at bounding box center [542, 127] width 201 height 70
click at [464, 111] on icon at bounding box center [459, 111] width 9 height 9
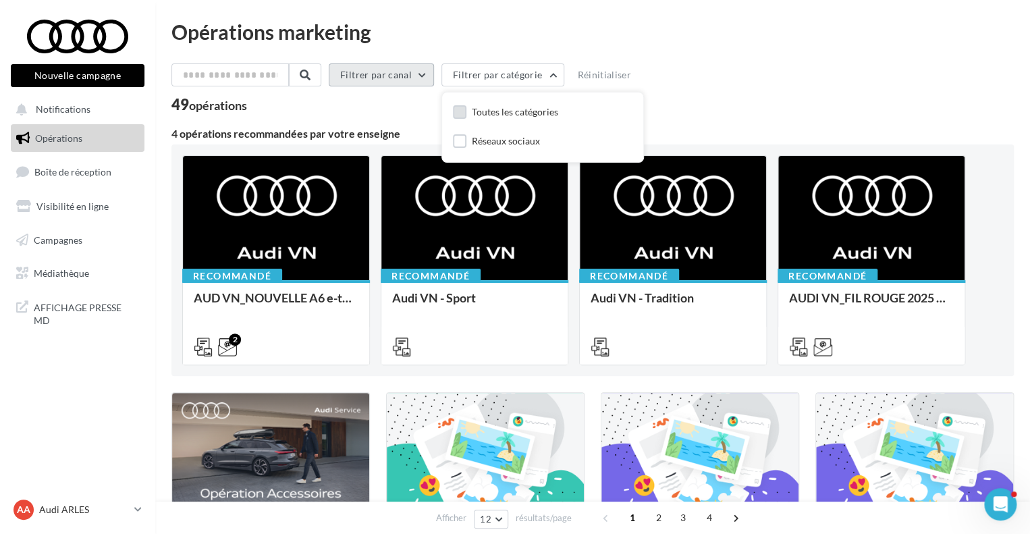
click at [424, 78] on button "Filtrer par canal" at bounding box center [381, 74] width 105 height 23
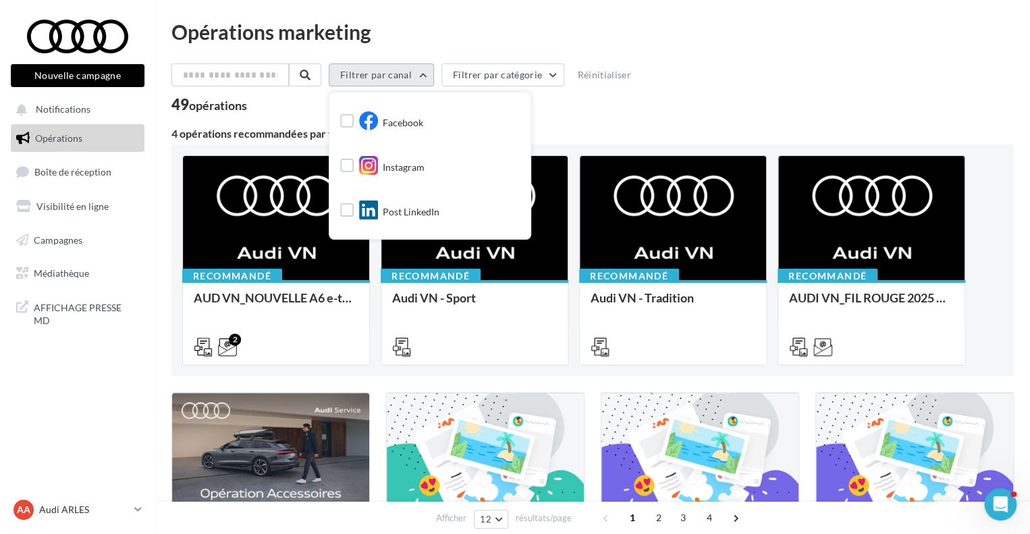
scroll to position [121, 0]
click at [400, 165] on span "Instagram" at bounding box center [404, 166] width 42 height 13
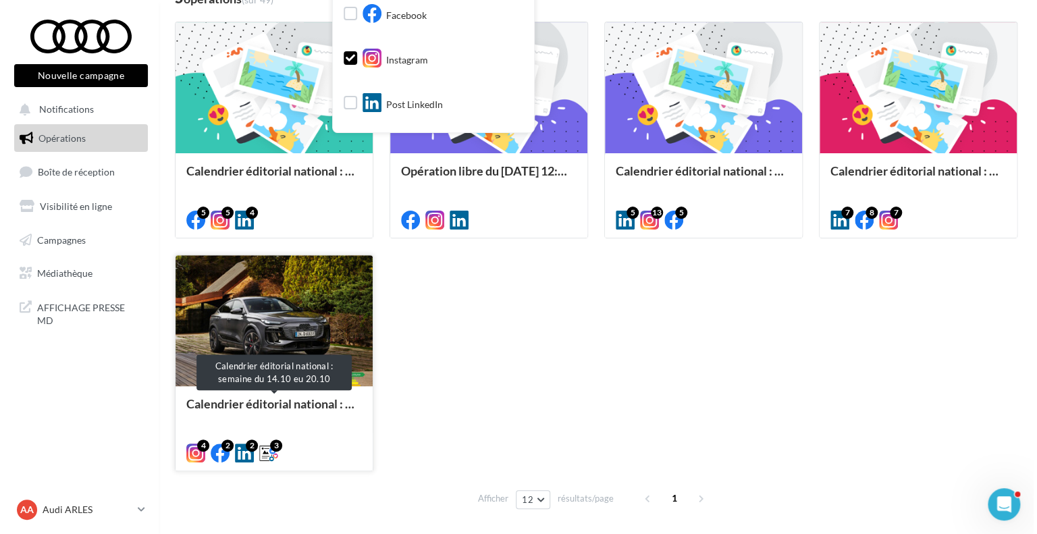
scroll to position [107, 0]
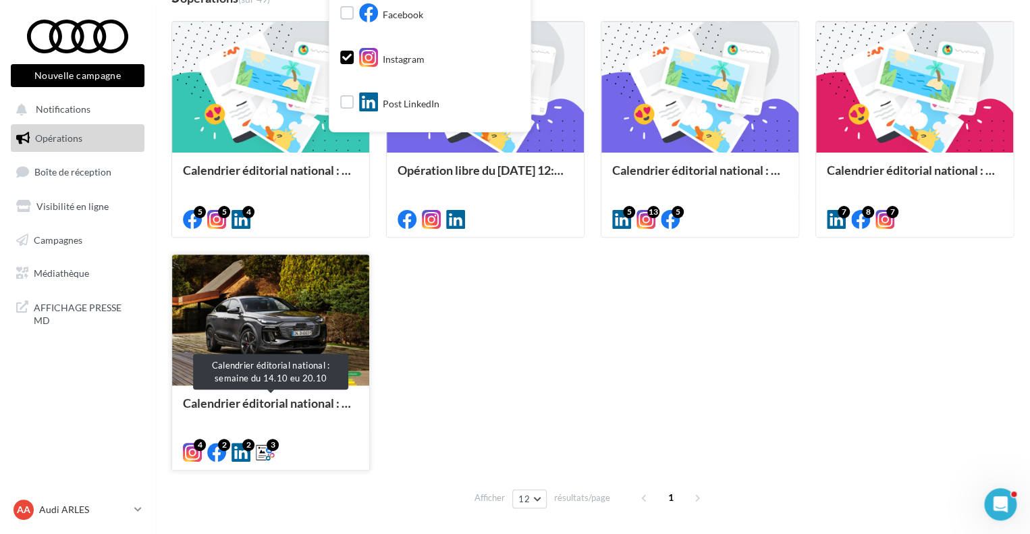
click at [333, 418] on div "Calendrier éditorial national : semaine du 14.10 eu 20.10" at bounding box center [270, 409] width 175 height 27
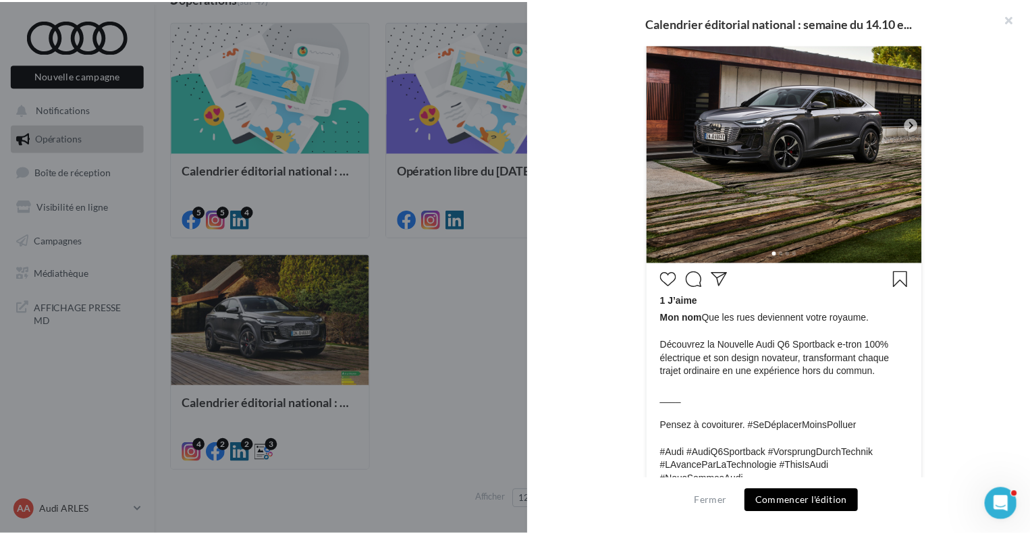
scroll to position [424, 0]
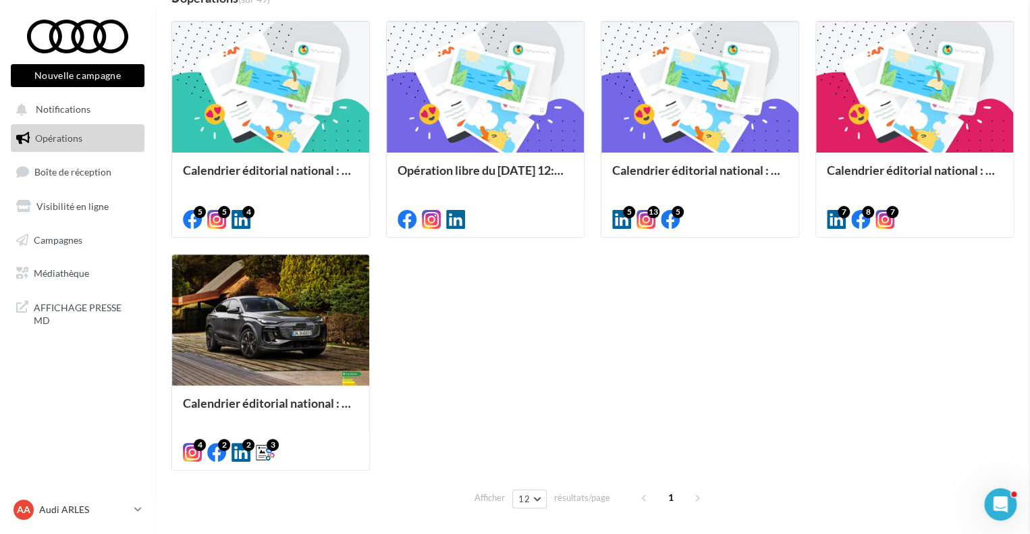
click at [469, 359] on div "Opérations marketing Filtrer par canal (1) Filtrer par catégorie Réinitialiser …" at bounding box center [592, 213] width 842 height 599
click at [110, 316] on link "AFFICHAGE PRESSE MD" at bounding box center [77, 313] width 139 height 40
click at [75, 207] on span "Visibilité en ligne" at bounding box center [72, 205] width 72 height 11
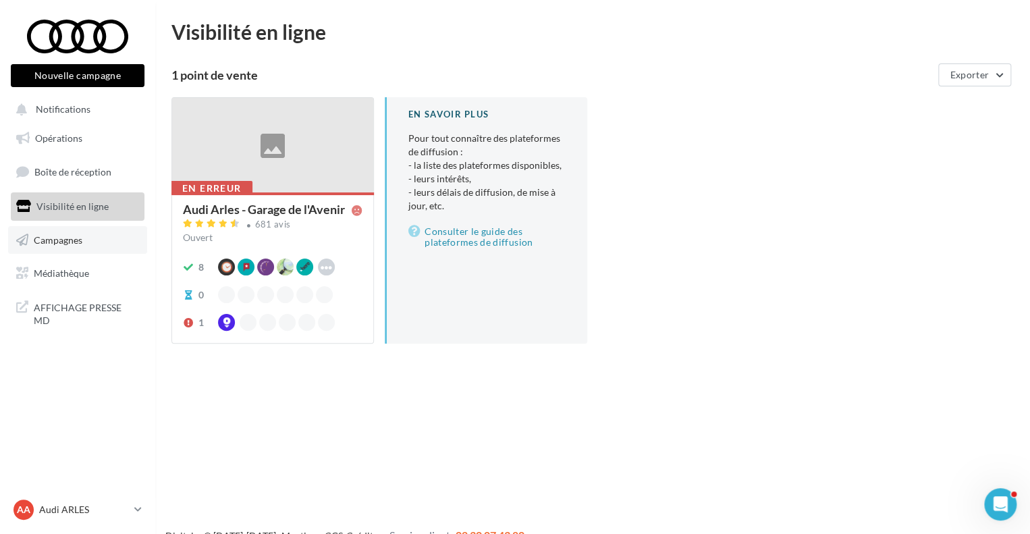
click at [77, 252] on link "Campagnes" at bounding box center [77, 240] width 139 height 28
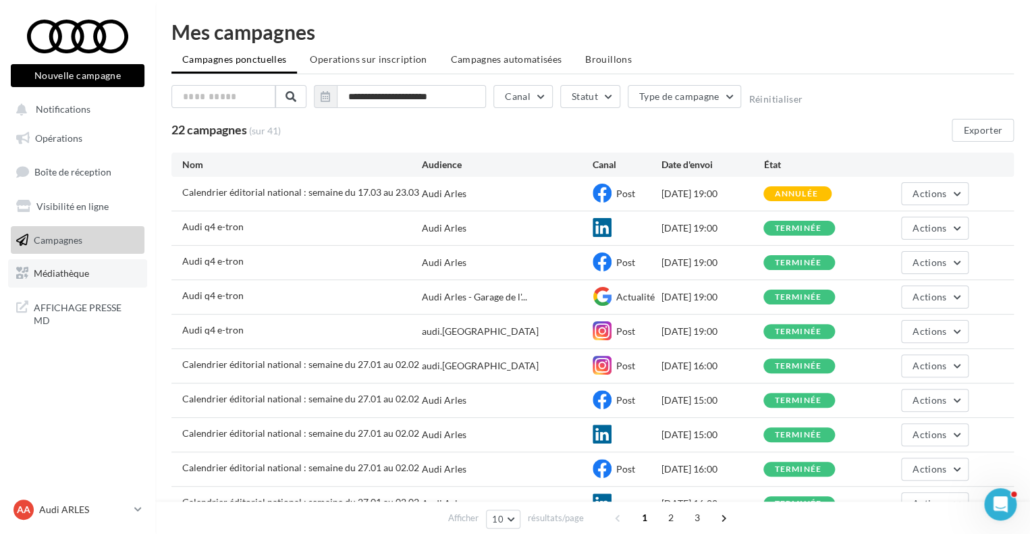
click at [105, 280] on link "Médiathèque" at bounding box center [77, 273] width 139 height 28
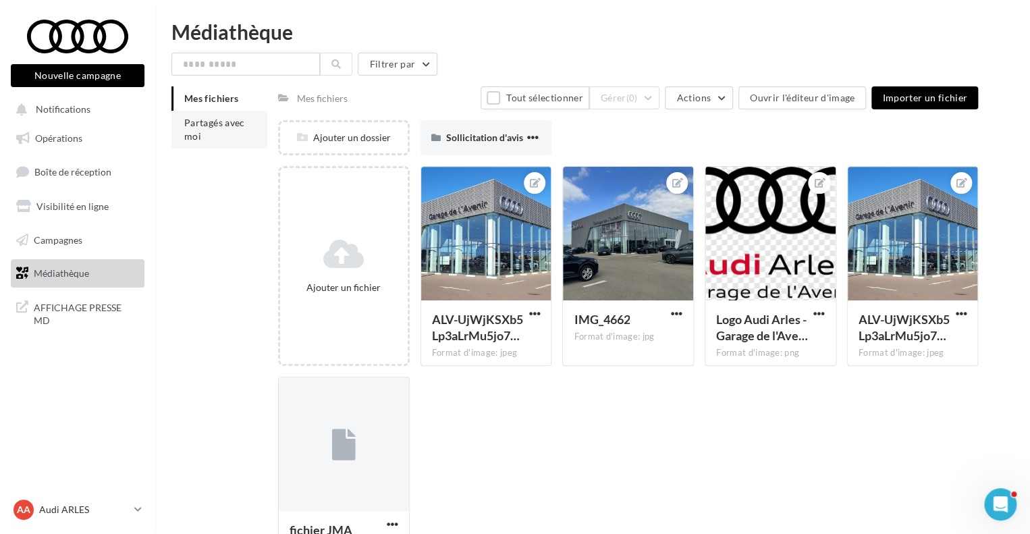
click at [215, 134] on li "Partagés avec moi" at bounding box center [219, 130] width 96 height 38
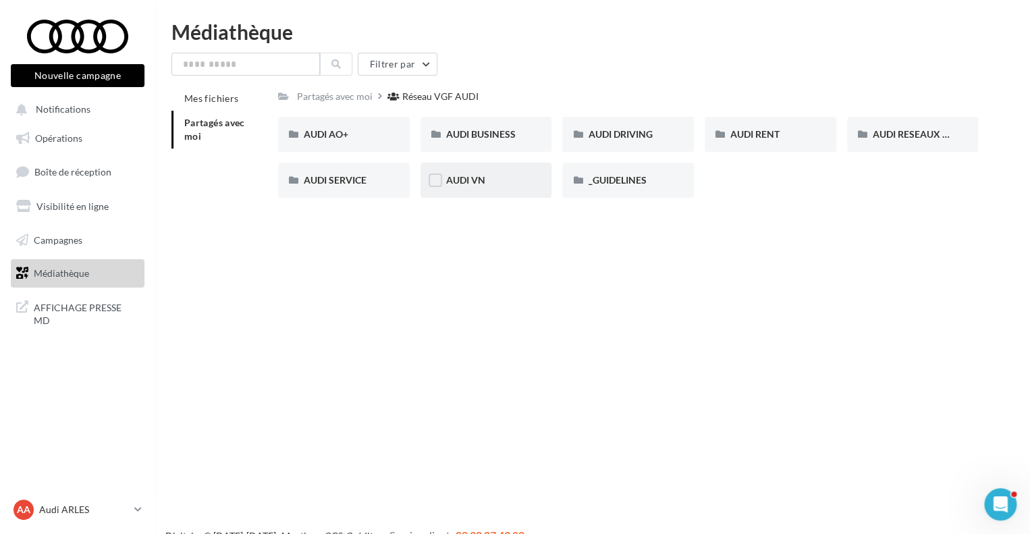
click at [510, 181] on div "AUDI VN" at bounding box center [486, 179] width 80 height 13
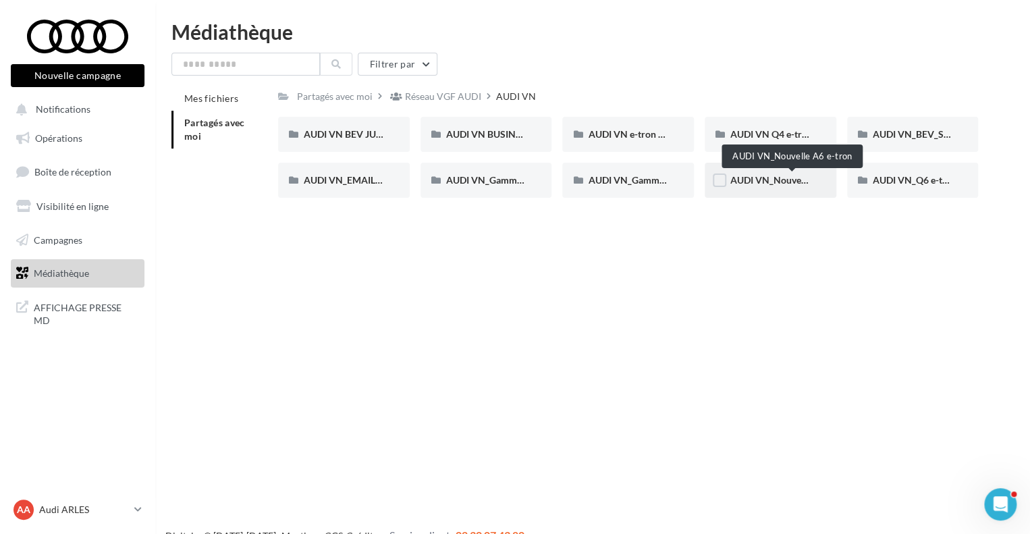
click at [748, 183] on span "AUDI VN_Nouvelle A6 e-tron" at bounding box center [791, 179] width 123 height 11
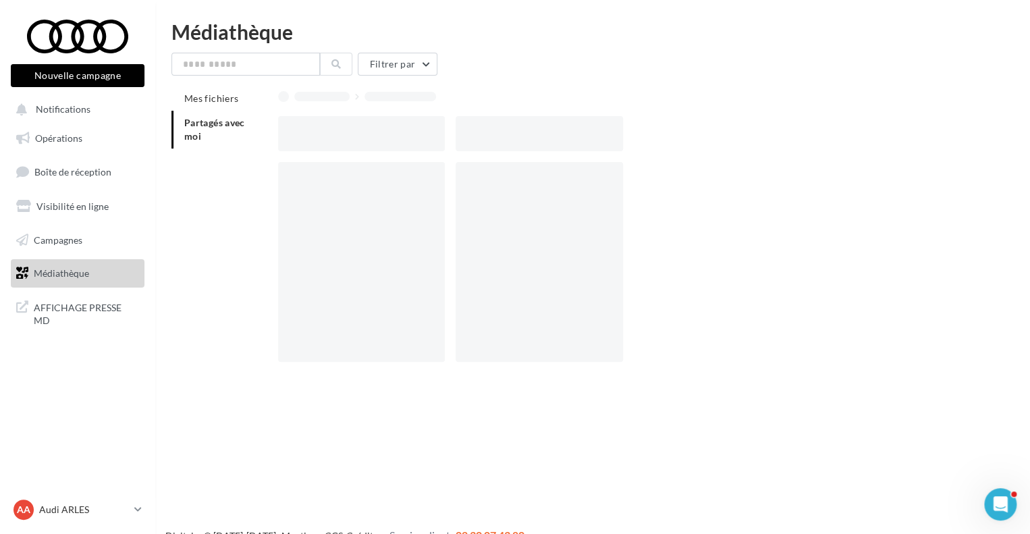
click at [748, 183] on div at bounding box center [633, 267] width 711 height 211
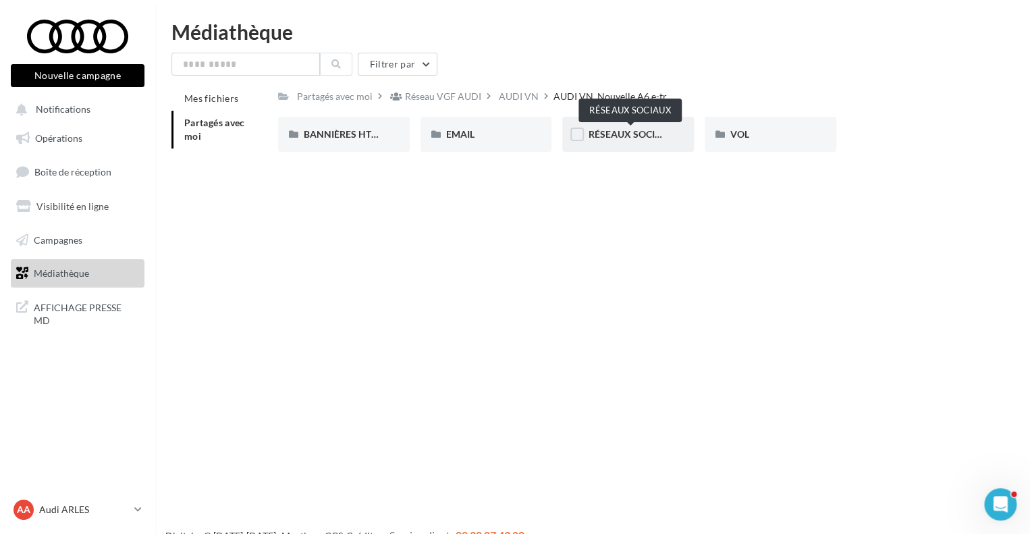
click at [651, 129] on span "RÉSEAUX SOCIAUX" at bounding box center [631, 133] width 86 height 11
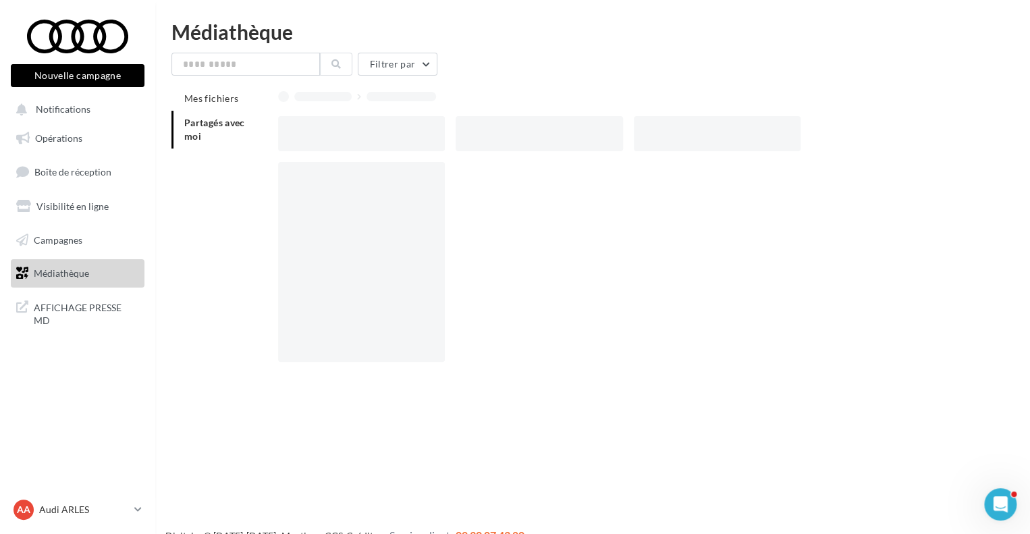
click at [651, 129] on div at bounding box center [717, 133] width 167 height 35
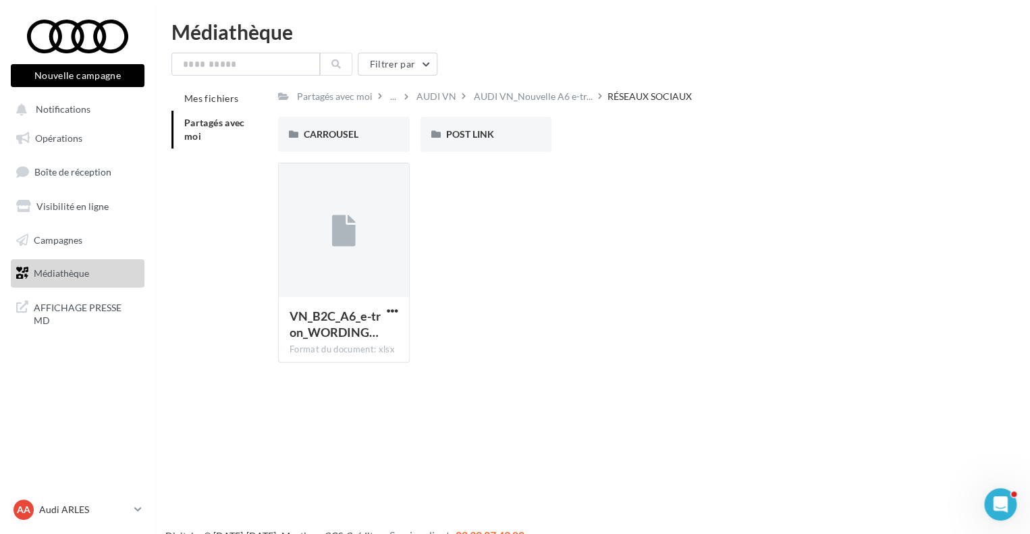
click at [461, 286] on div "VN_B2C_A6_e-tron_WORDING… Format du document: xlsx VN_B2C_A6_e-tron_WORDING_SOME" at bounding box center [633, 268] width 711 height 211
click at [326, 253] on div at bounding box center [344, 230] width 130 height 135
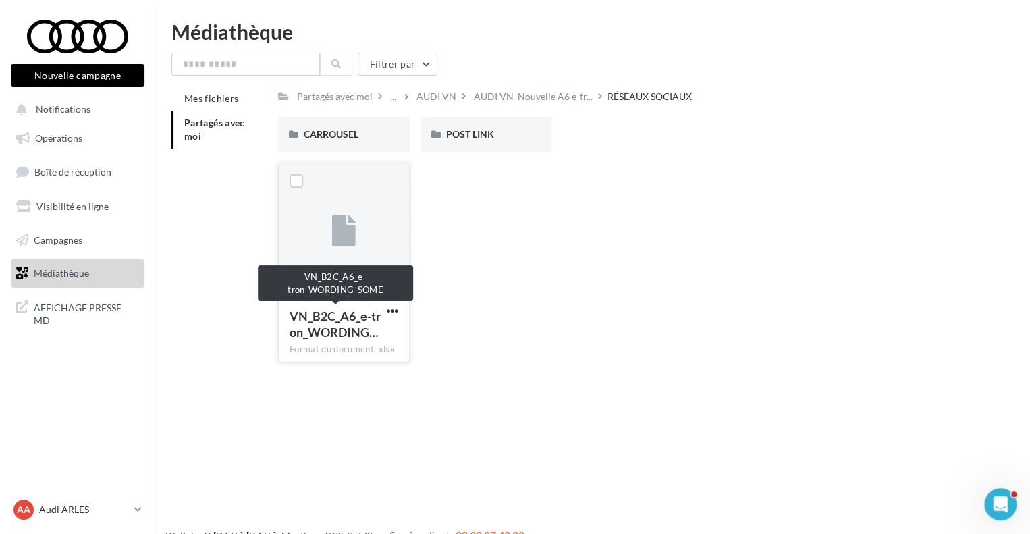
click at [332, 317] on span "VN_B2C_A6_e-tron_WORDING…" at bounding box center [335, 323] width 91 height 31
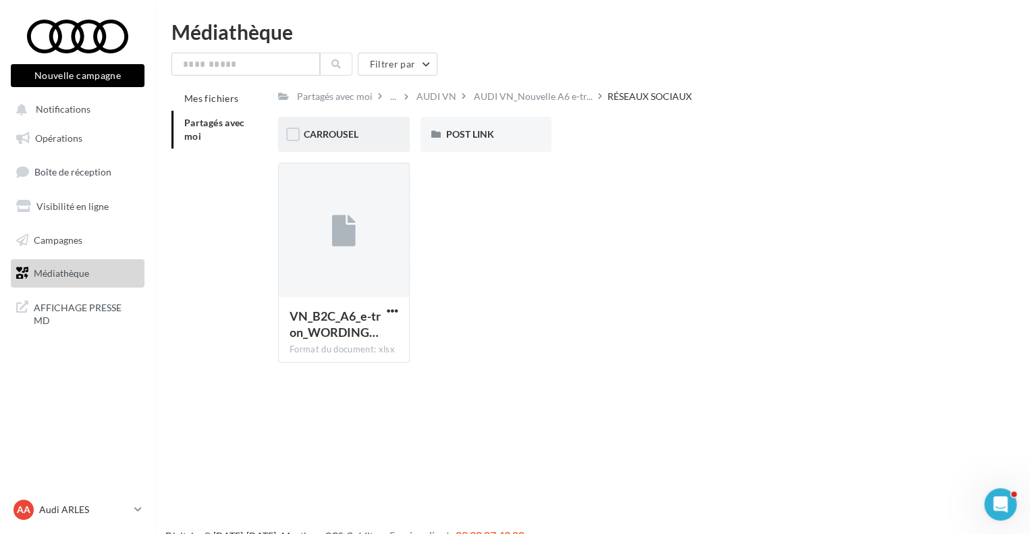
click at [347, 144] on div "CARROUSEL" at bounding box center [344, 134] width 132 height 35
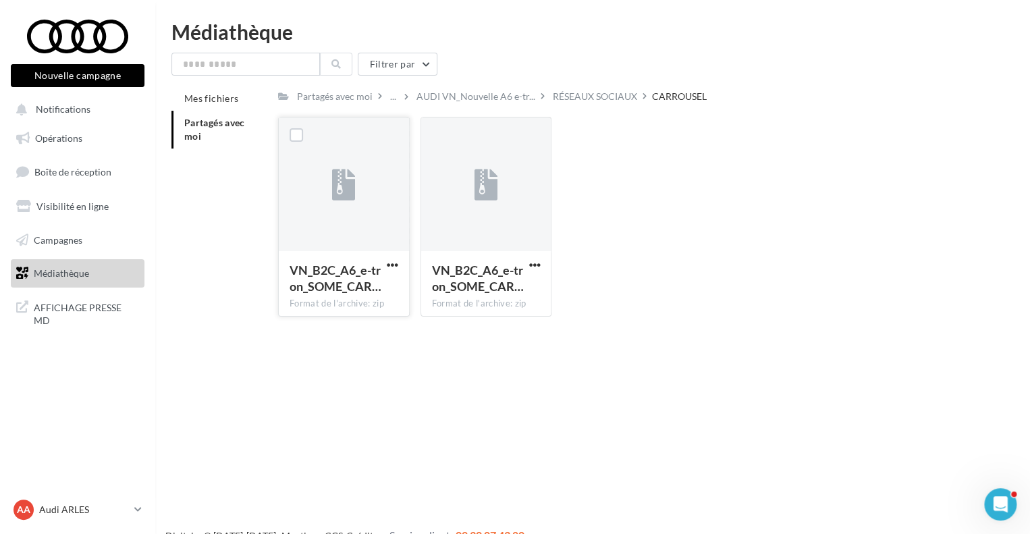
click at [352, 205] on div at bounding box center [344, 185] width 24 height 45
click at [397, 266] on span "button" at bounding box center [392, 264] width 11 height 11
click at [366, 282] on button "Télécharger" at bounding box center [333, 291] width 135 height 35
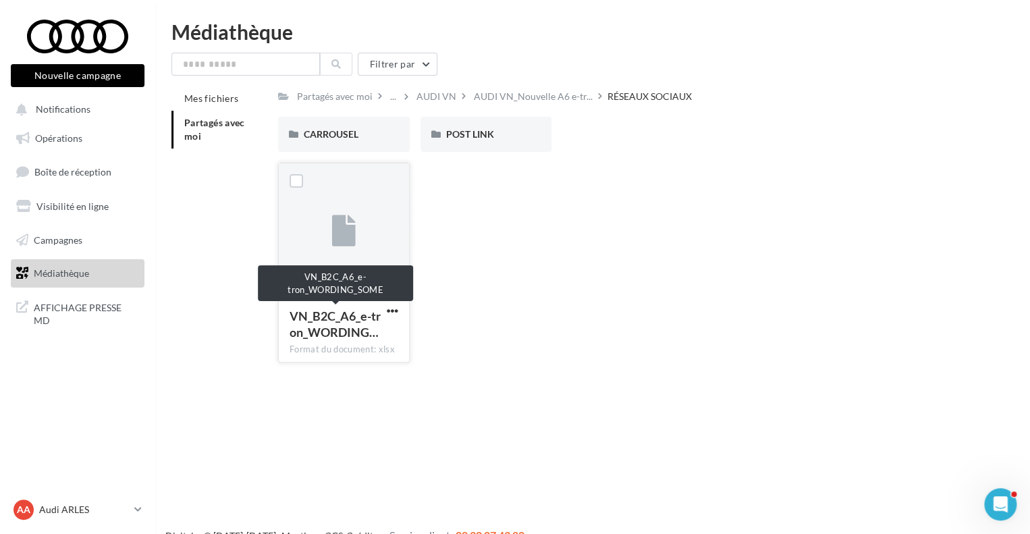
click at [346, 329] on span "VN_B2C_A6_e-tron_WORDING…" at bounding box center [335, 323] width 91 height 31
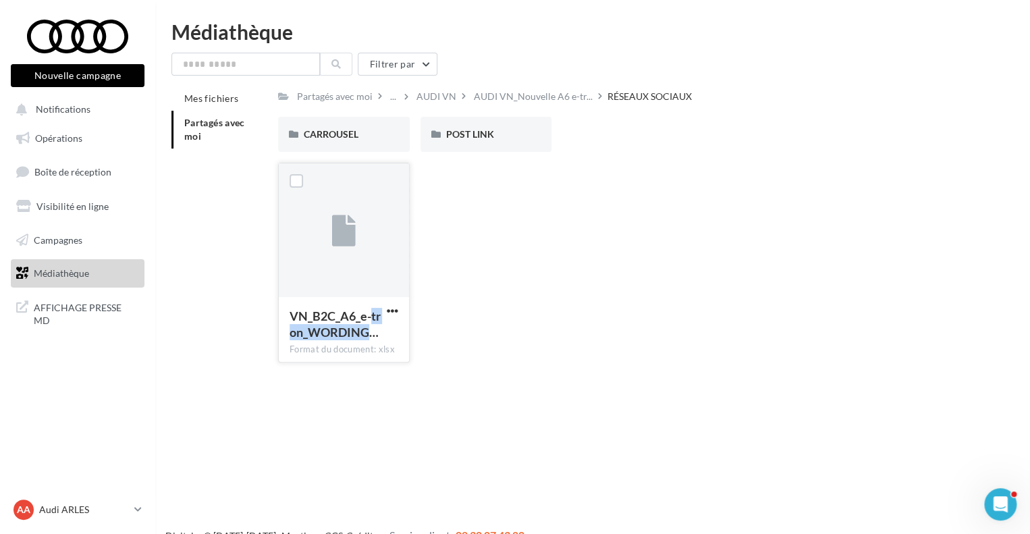
click at [346, 329] on span "VN_B2C_A6_e-tron_WORDING…" at bounding box center [335, 323] width 91 height 31
click at [394, 310] on span "button" at bounding box center [392, 310] width 11 height 11
click at [358, 324] on button "Télécharger" at bounding box center [333, 337] width 135 height 35
click at [89, 267] on link "Médiathèque" at bounding box center [77, 273] width 139 height 28
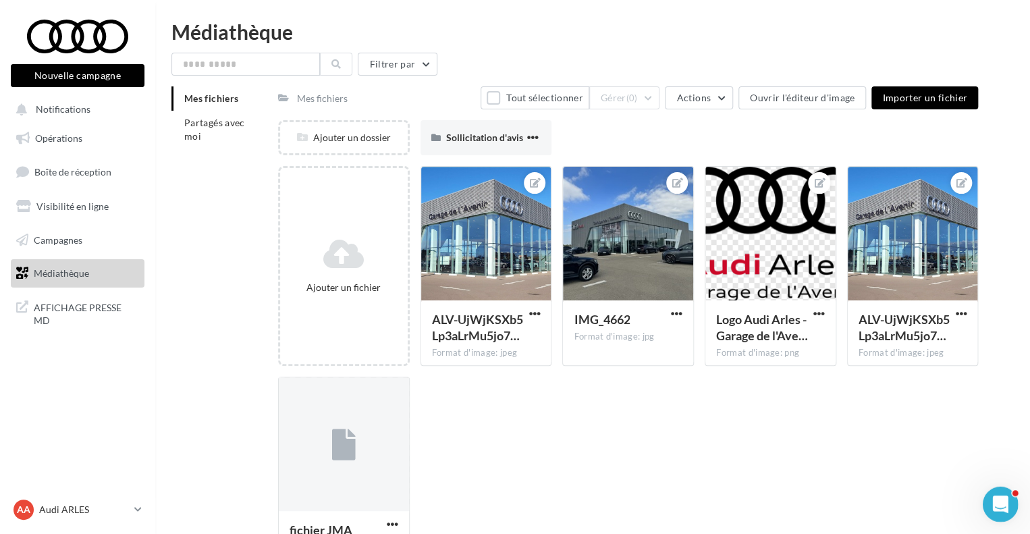
click at [1010, 496] on div "Ouvrir le Messenger Intercom" at bounding box center [998, 502] width 45 height 45
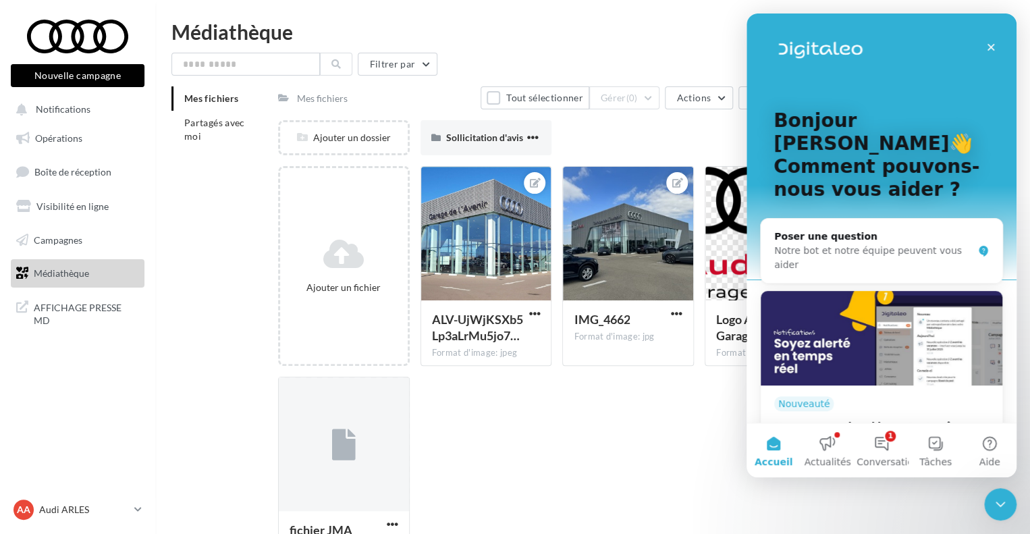
click at [667, 499] on div "Ajouter un fichier ALV-UjWjKSXb5Lp3aLrMu5jo7… Format d'image: jpeg ALV-UjWjKSXb…" at bounding box center [633, 376] width 711 height 421
click at [667, 458] on div "Ajouter un fichier ALV-UjWjKSXb5Lp3aLrMu5jo7… Format d'image: jpeg ALV-UjWjKSXb…" at bounding box center [633, 376] width 711 height 421
click at [990, 52] on icon "Fermer" at bounding box center [990, 47] width 11 height 11
